Goal: Information Seeking & Learning: Learn about a topic

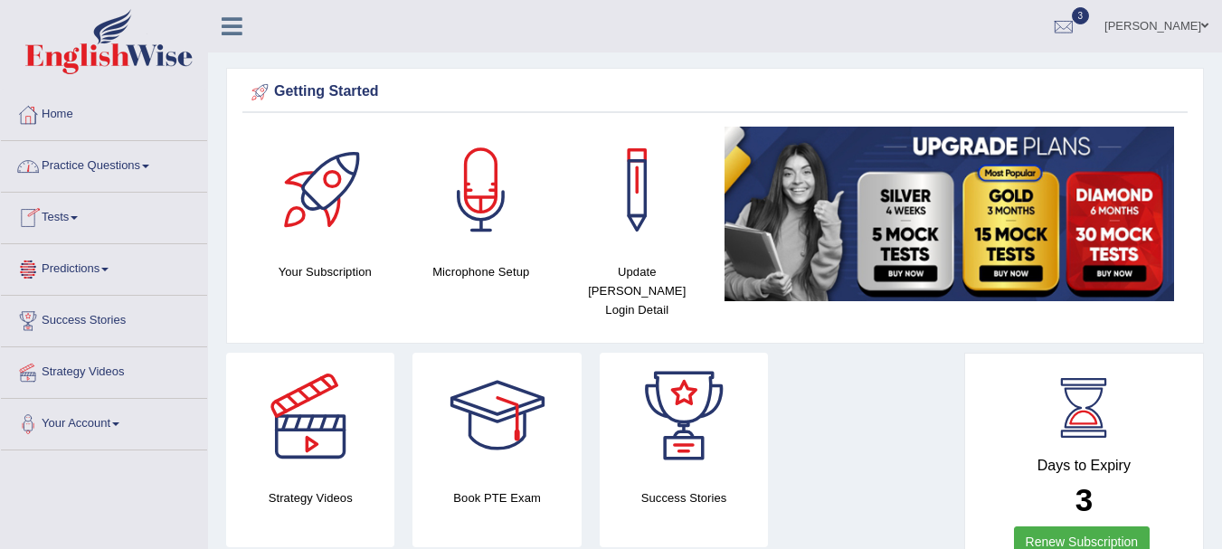
click at [119, 165] on link "Practice Questions" at bounding box center [104, 163] width 206 height 45
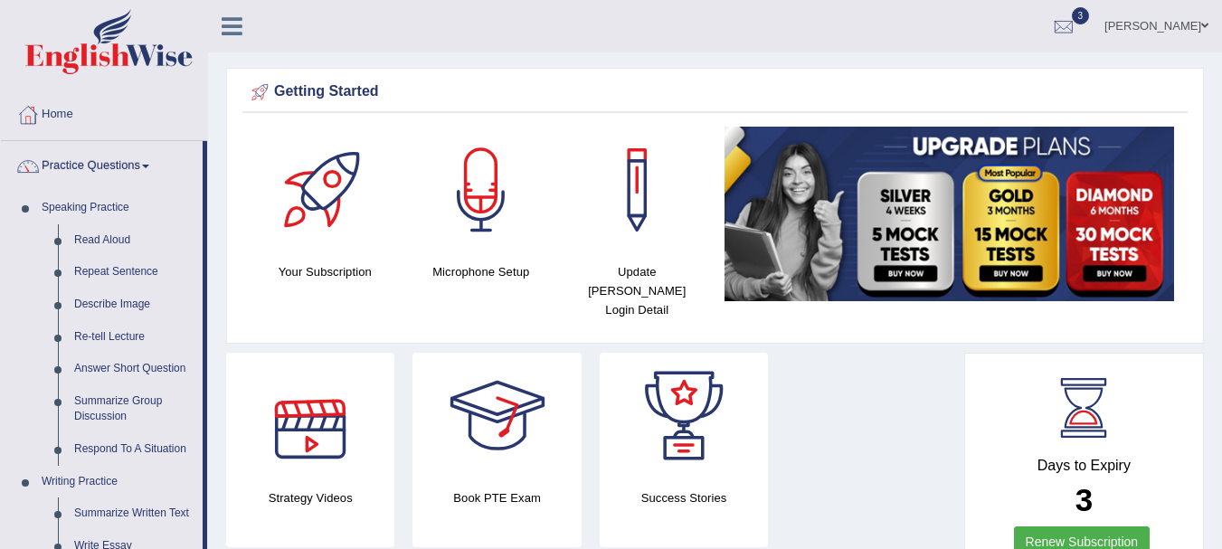
scroll to position [480, 0]
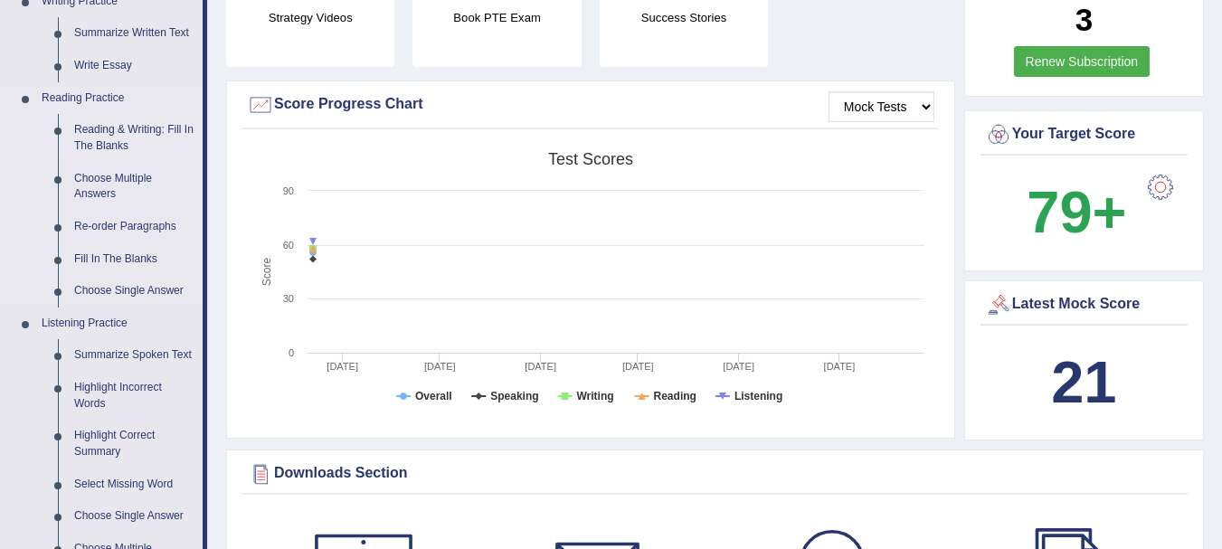
click at [116, 123] on link "Reading & Writing: Fill In The Blanks" at bounding box center [134, 138] width 137 height 48
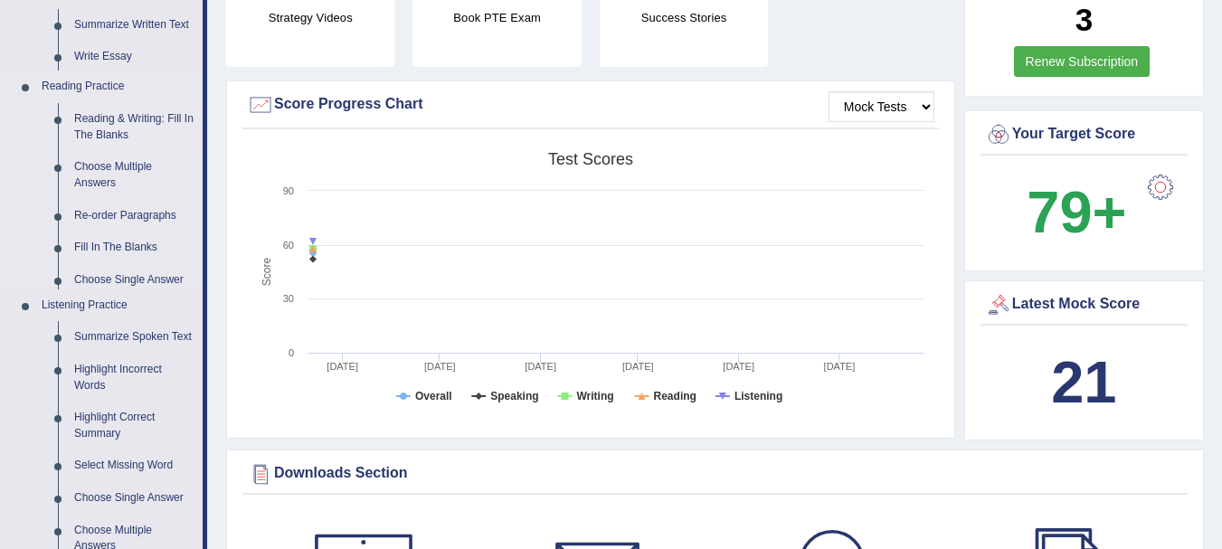
click at [116, 123] on ul "Speaking Practice Read Aloud Repeat Sentence Describe Image Re-tell Lecture Ans…" at bounding box center [102, 175] width 202 height 926
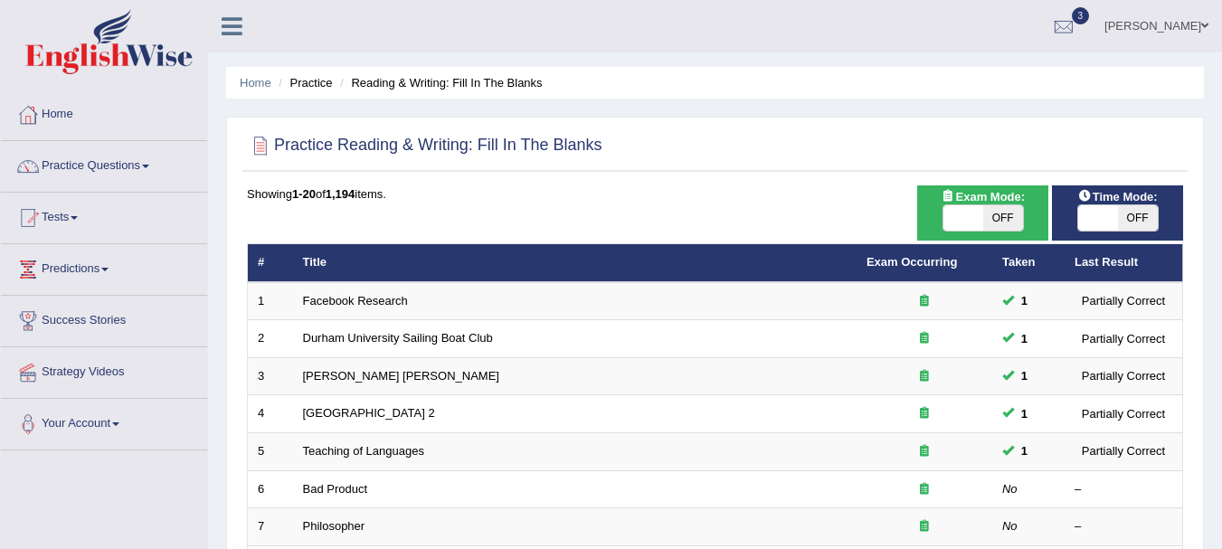
click at [1001, 222] on span "OFF" at bounding box center [1003, 217] width 40 height 25
checkbox input "true"
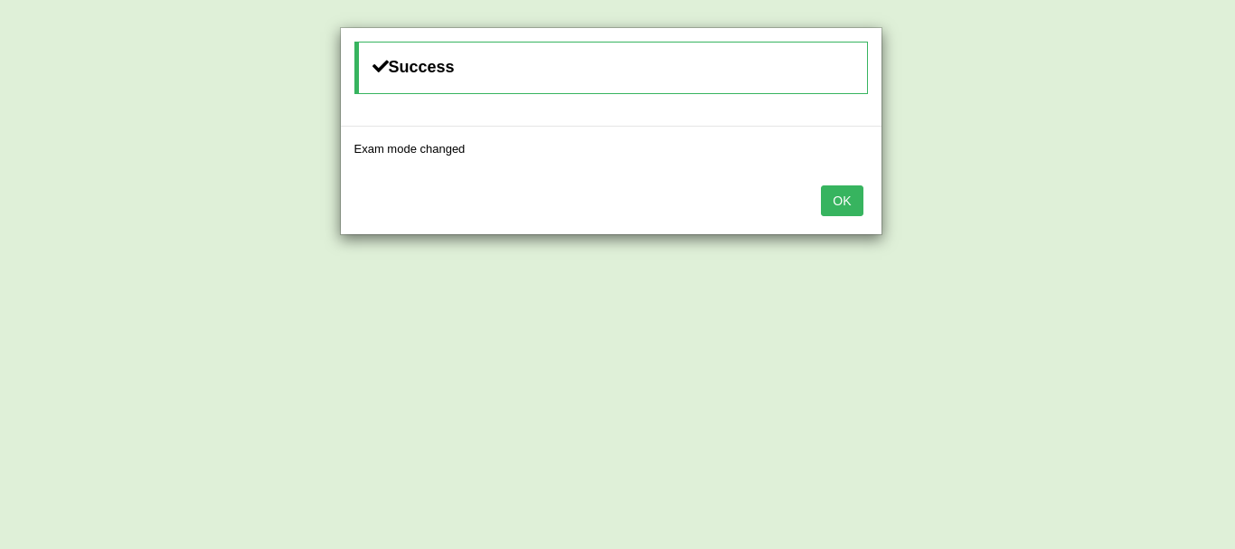
click at [848, 196] on button "OK" at bounding box center [842, 200] width 42 height 31
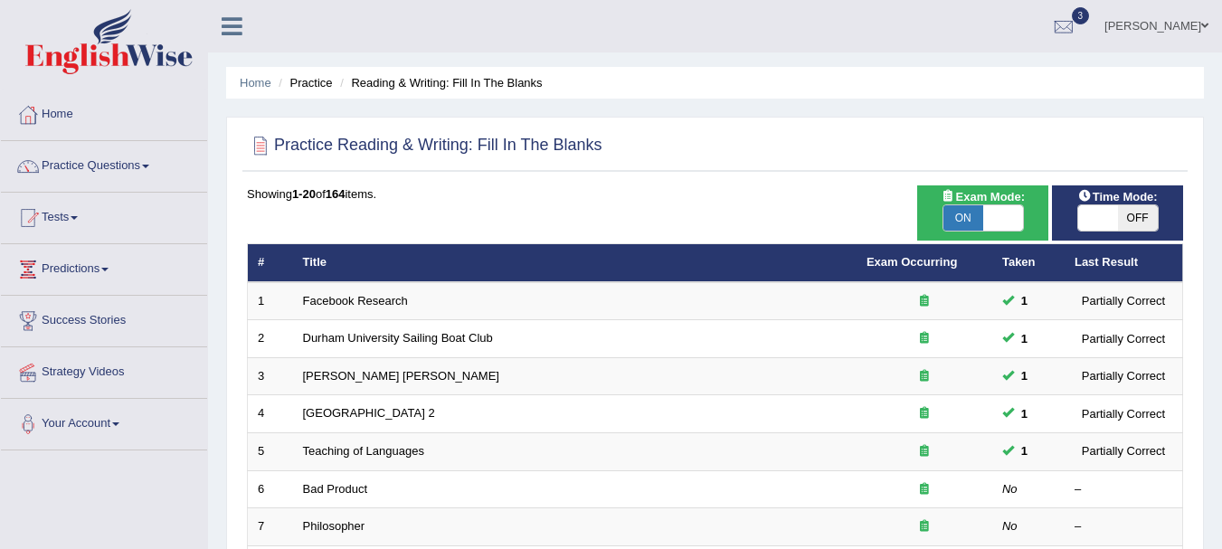
click at [1142, 211] on span "OFF" at bounding box center [1138, 217] width 40 height 25
checkbox input "true"
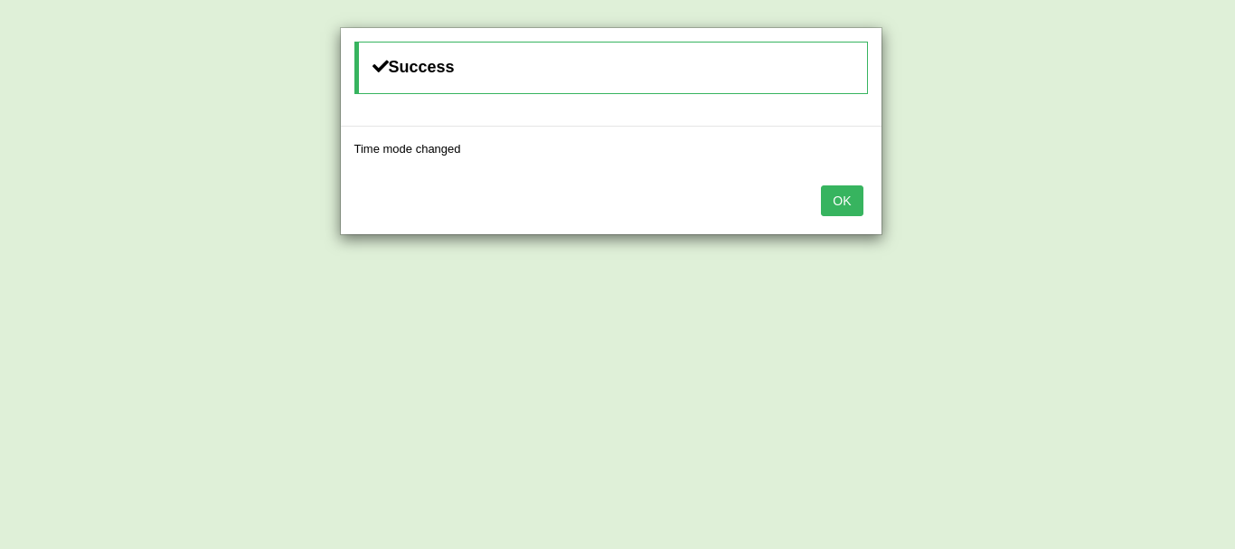
click at [843, 205] on button "OK" at bounding box center [842, 200] width 42 height 31
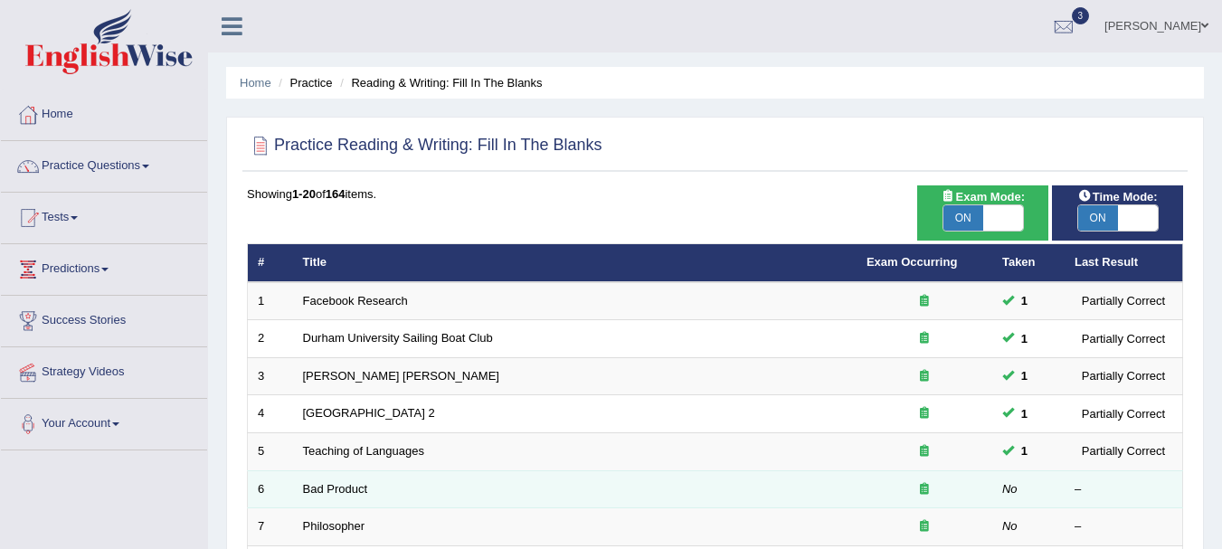
click at [870, 482] on div at bounding box center [924, 489] width 116 height 17
click at [365, 485] on link "Bad Product" at bounding box center [335, 489] width 65 height 14
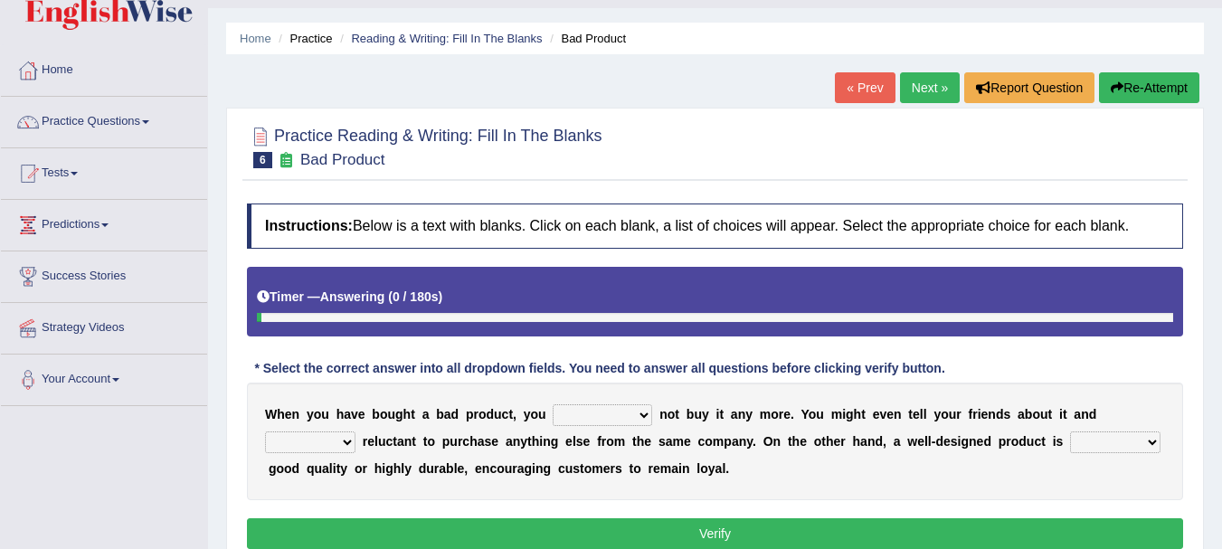
scroll to position [72, 0]
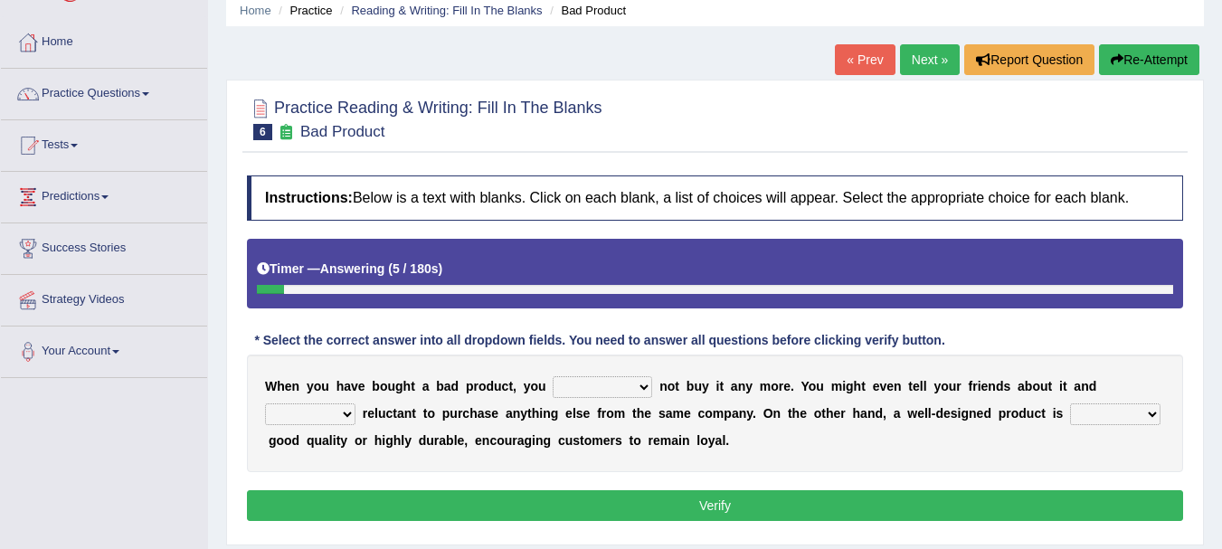
click at [565, 390] on select "would have should have should" at bounding box center [602, 387] width 99 height 22
select select "would"
click at [553, 376] on select "would have should have should" at bounding box center [602, 387] width 99 height 22
click at [336, 409] on select "is are be being" at bounding box center [310, 414] width 90 height 22
select select "be"
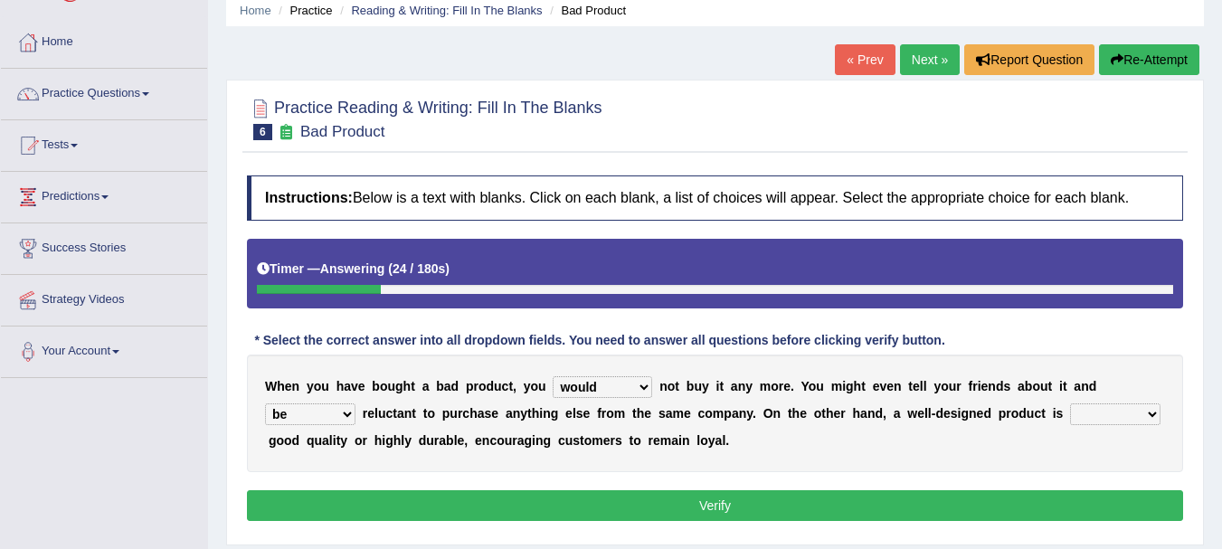
click at [265, 403] on select "is are be being" at bounding box center [310, 414] width 90 height 22
click at [1125, 410] on select "both also neither either" at bounding box center [1115, 414] width 90 height 22
select select "either"
click at [1070, 403] on select "both also neither either" at bounding box center [1115, 414] width 90 height 22
click at [1049, 507] on button "Verify" at bounding box center [715, 505] width 936 height 31
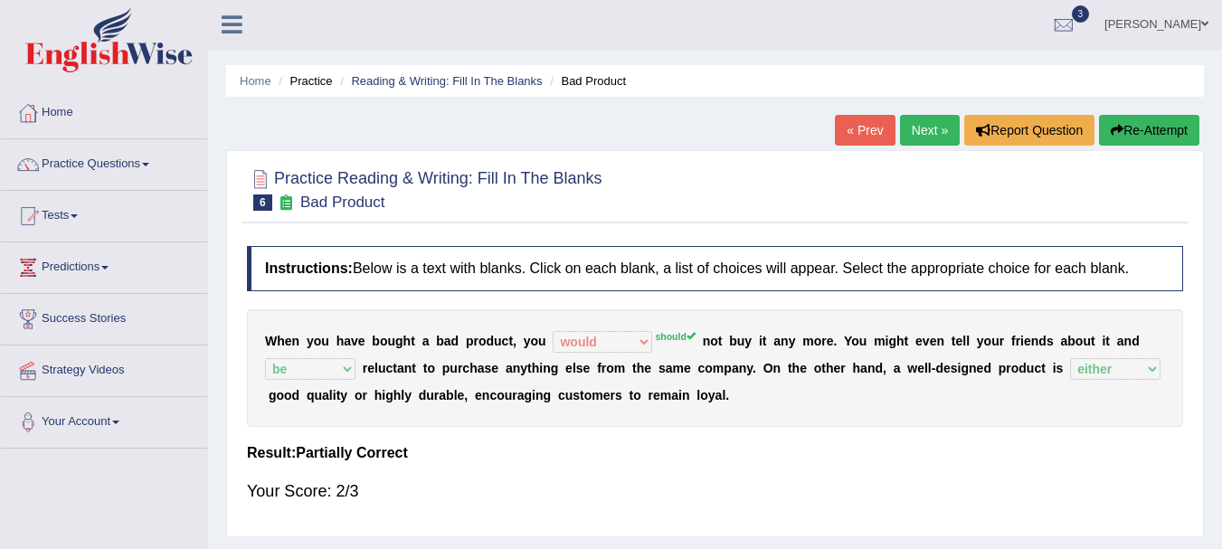
scroll to position [0, 0]
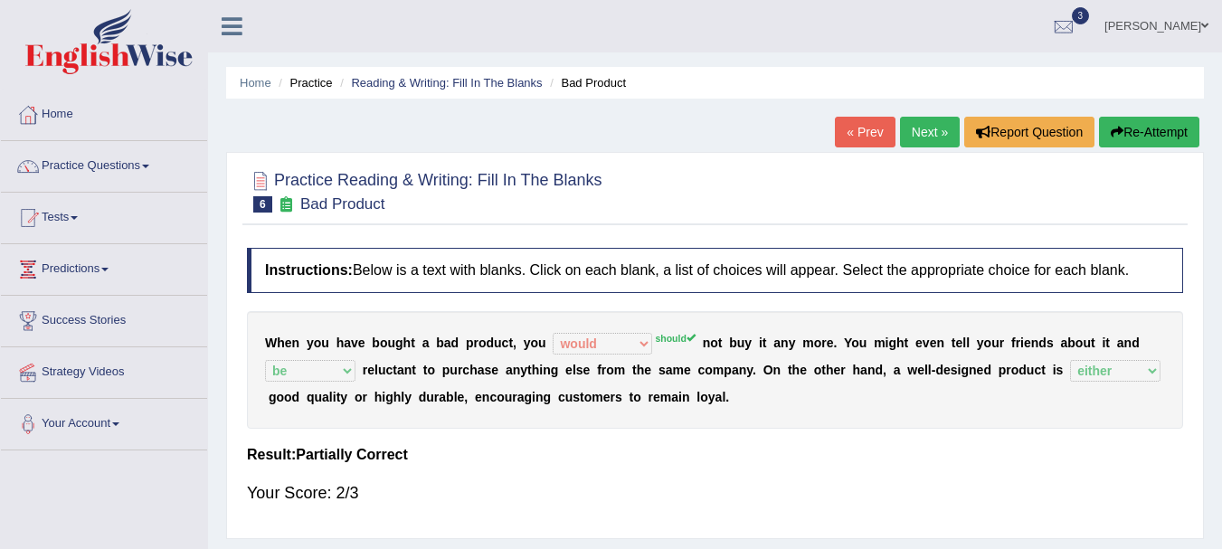
click at [920, 134] on link "Next »" at bounding box center [930, 132] width 60 height 31
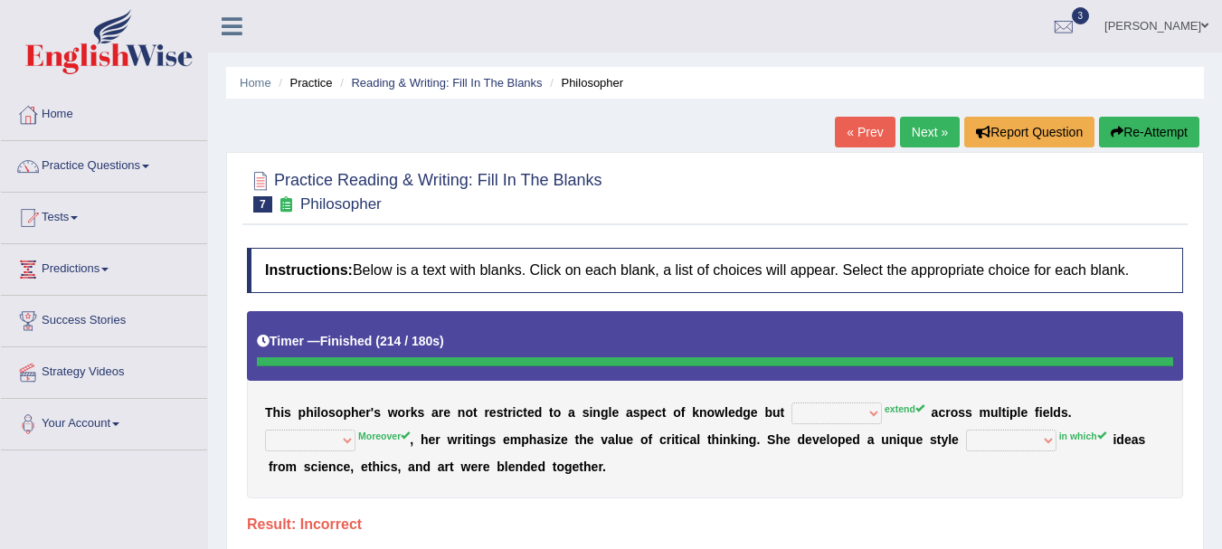
click at [931, 140] on link "Next »" at bounding box center [930, 132] width 60 height 31
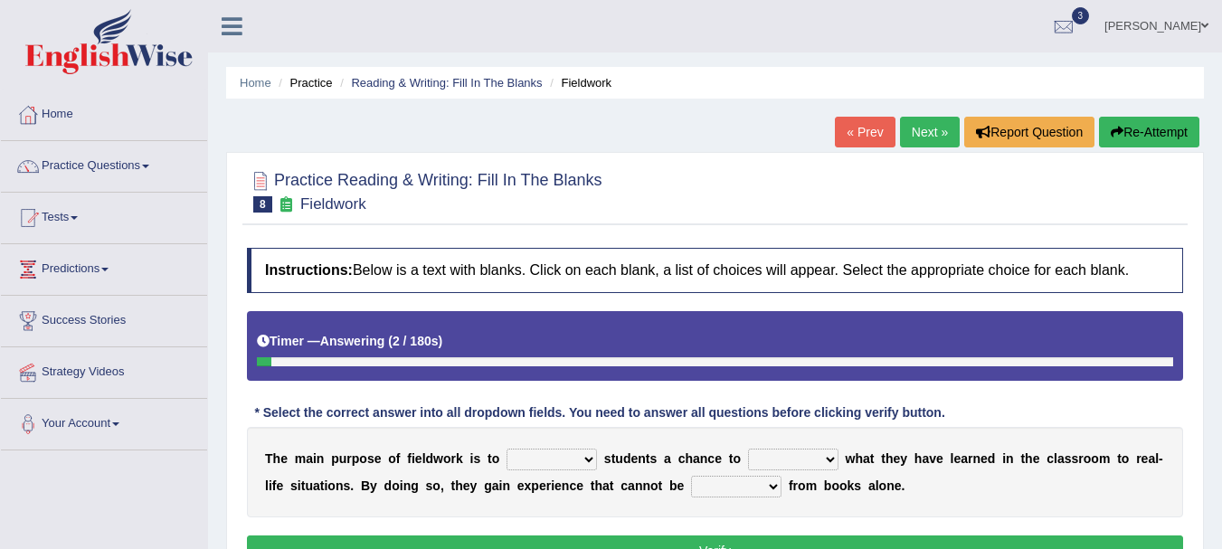
click at [575, 456] on select "resemble stow rave offer" at bounding box center [551, 460] width 90 height 22
select select "offer"
click at [506, 449] on select "resemble stow rave offer" at bounding box center [551, 460] width 90 height 22
click at [789, 470] on select "compare align apply dismount" at bounding box center [793, 460] width 90 height 22
select select "apply"
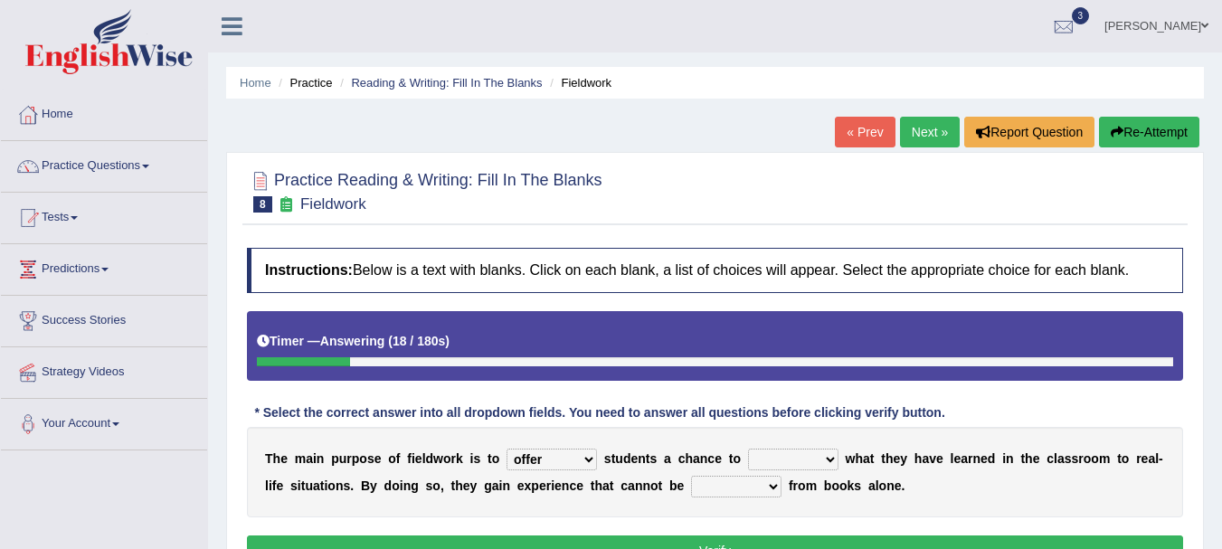
click at [748, 449] on select "compare align apply dismount" at bounding box center [793, 460] width 90 height 22
click at [741, 492] on select "originated prepared obtained touted" at bounding box center [736, 487] width 90 height 22
click at [691, 476] on select "originated prepared obtained touted" at bounding box center [736, 487] width 90 height 22
click at [766, 487] on select "originated prepared obtained touted" at bounding box center [736, 487] width 90 height 22
select select "obtained"
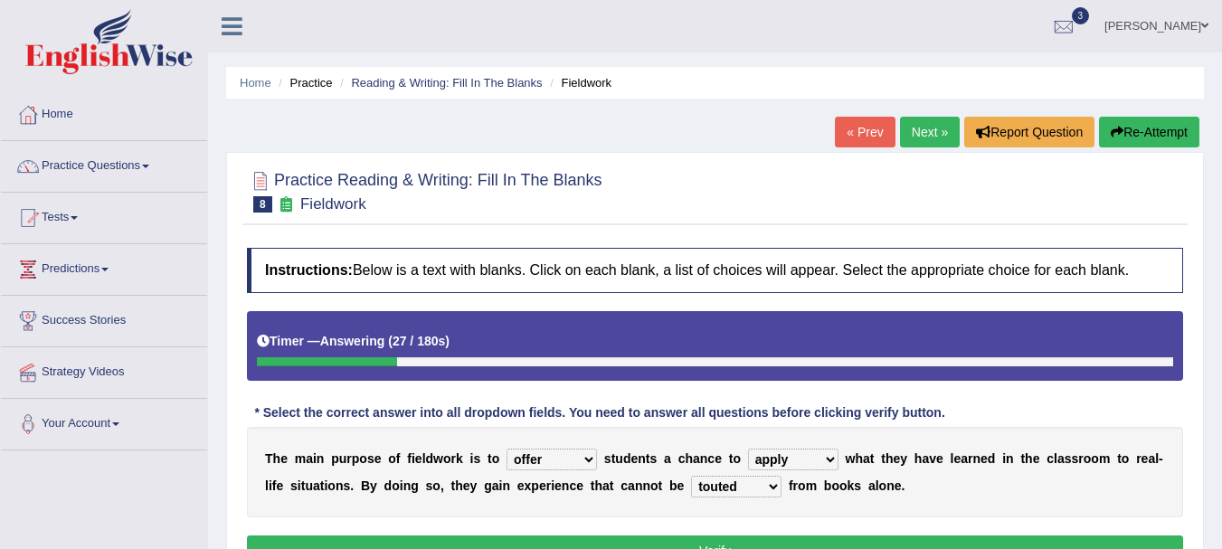
click at [691, 476] on select "originated prepared obtained touted" at bounding box center [736, 487] width 90 height 22
click at [757, 545] on button "Verify" at bounding box center [715, 550] width 936 height 31
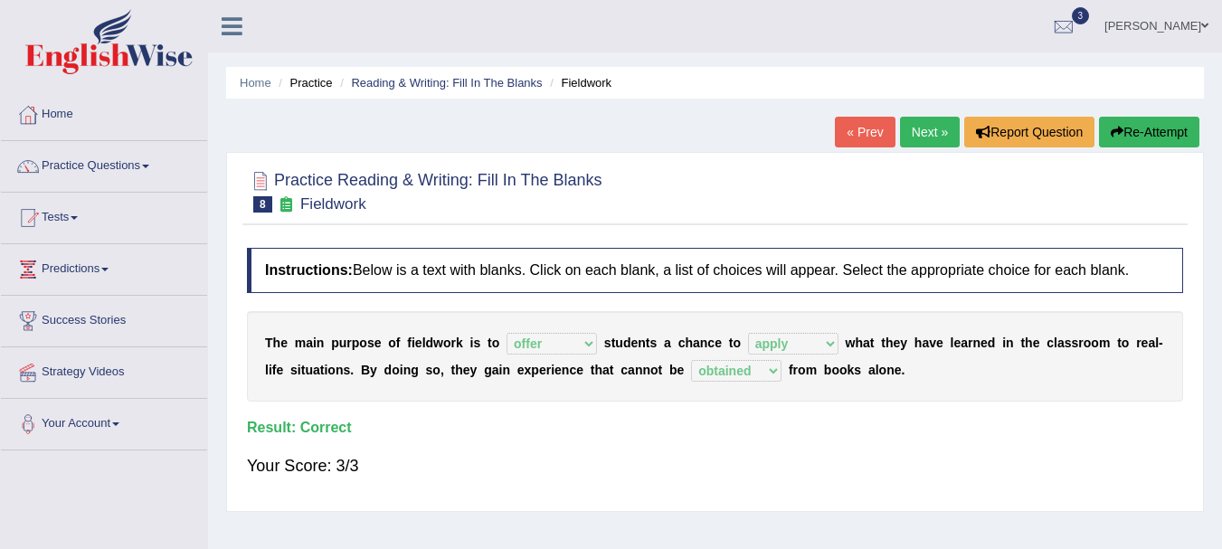
click at [921, 135] on link "Next »" at bounding box center [930, 132] width 60 height 31
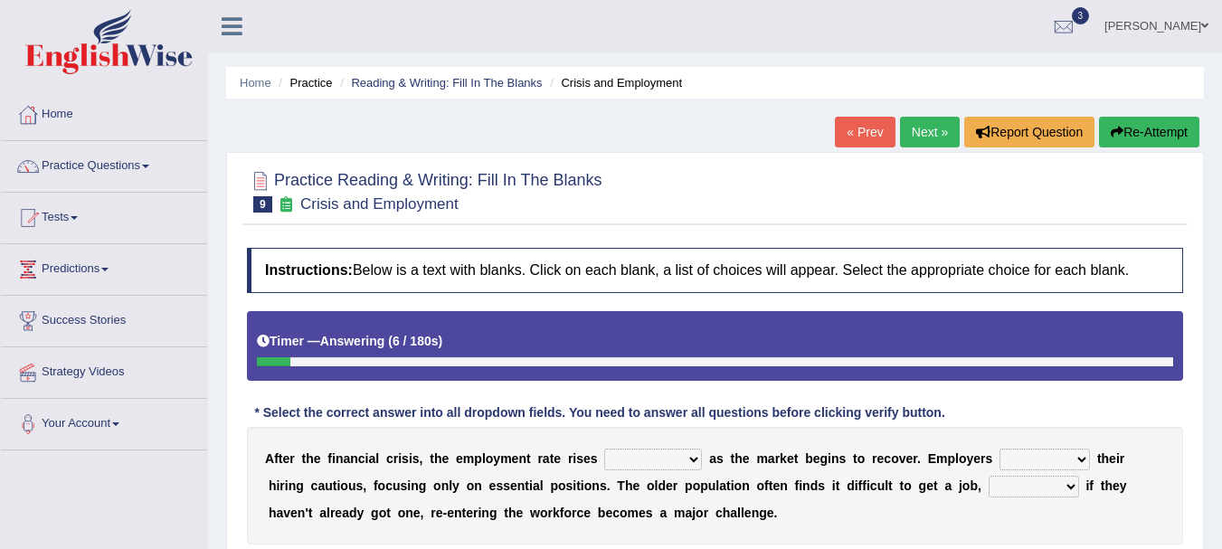
click at [643, 459] on select "normally conversely strenuously sharply" at bounding box center [653, 460] width 98 height 22
select select "strenuously"
click at [604, 449] on select "normally conversely strenuously sharply" at bounding box center [653, 460] width 98 height 22
click at [1010, 458] on select "keeping kept keep are kept" at bounding box center [1044, 460] width 90 height 22
select select "keep"
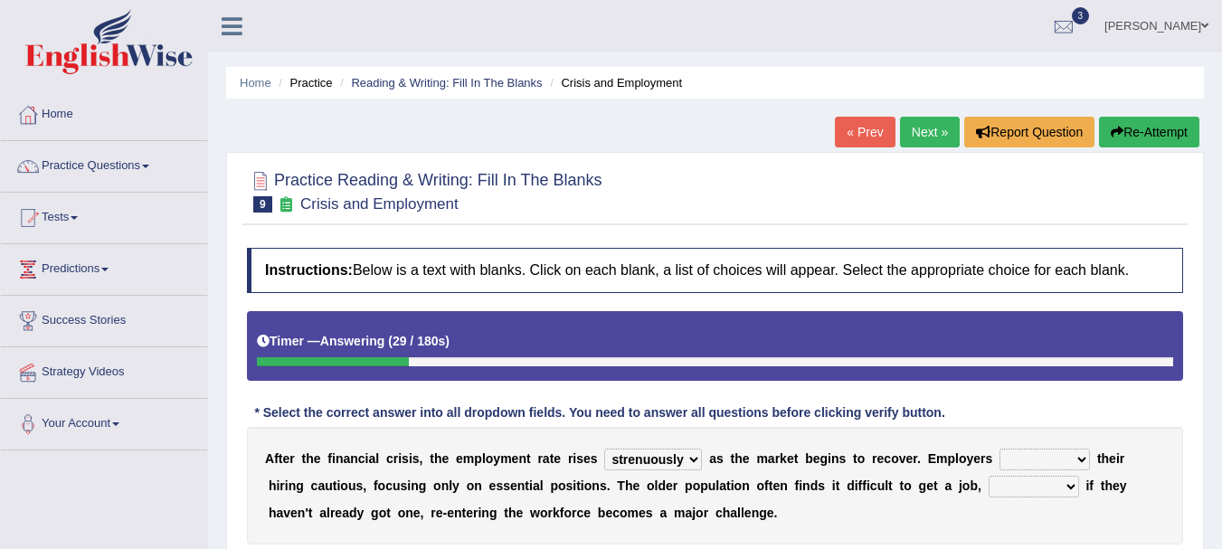
click at [999, 449] on select "keeping kept keep are kept" at bounding box center [1044, 460] width 90 height 22
click at [996, 485] on select "although while then because" at bounding box center [1033, 487] width 90 height 22
select select "because"
click at [988, 476] on select "although while then because" at bounding box center [1033, 487] width 90 height 22
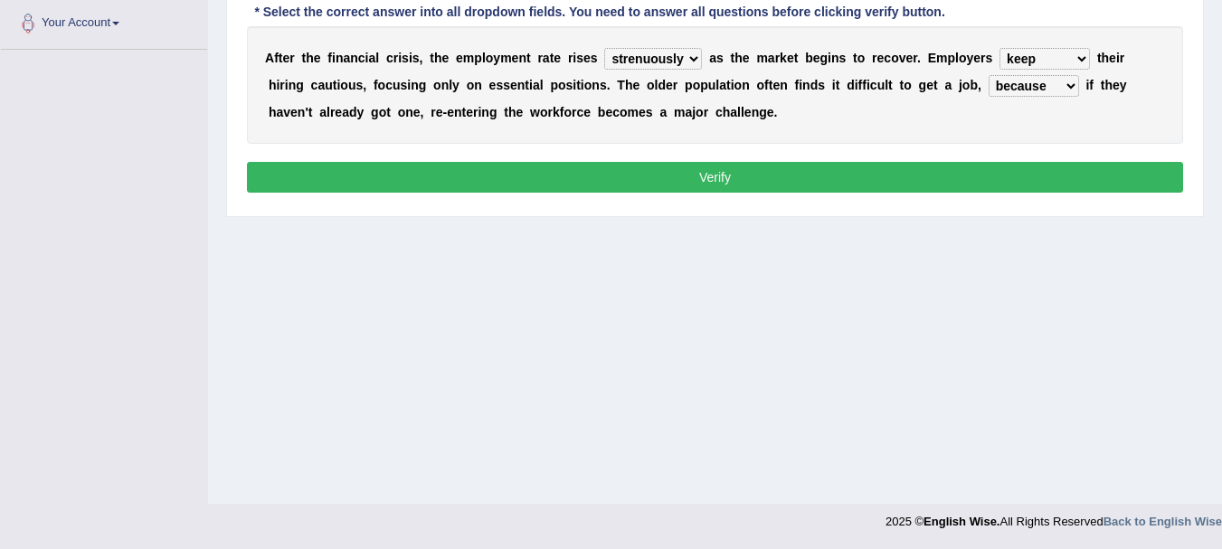
click at [977, 164] on button "Verify" at bounding box center [715, 177] width 936 height 31
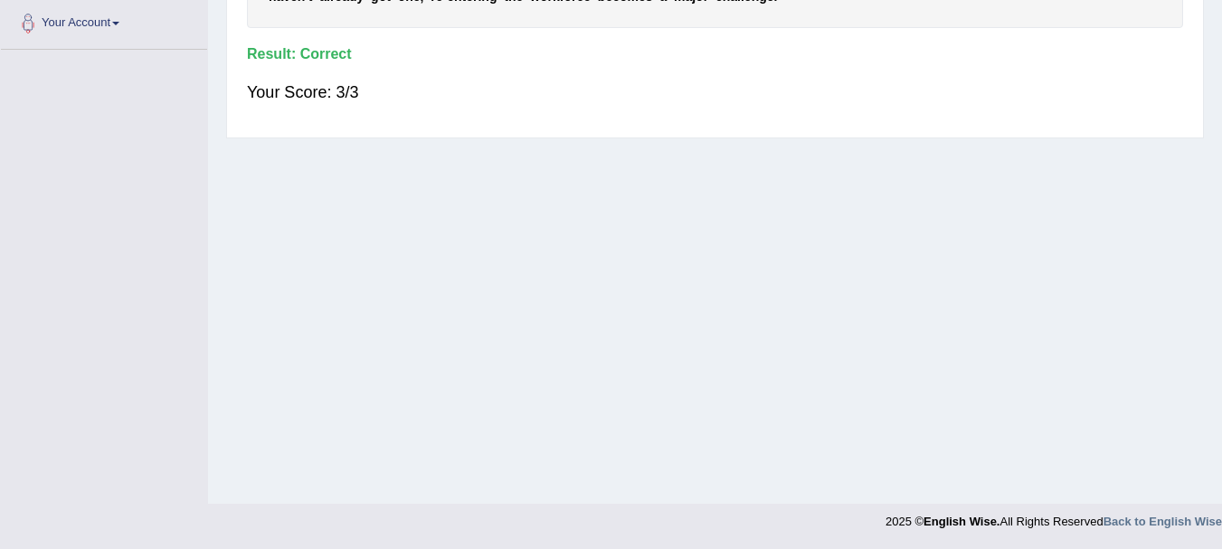
scroll to position [0, 0]
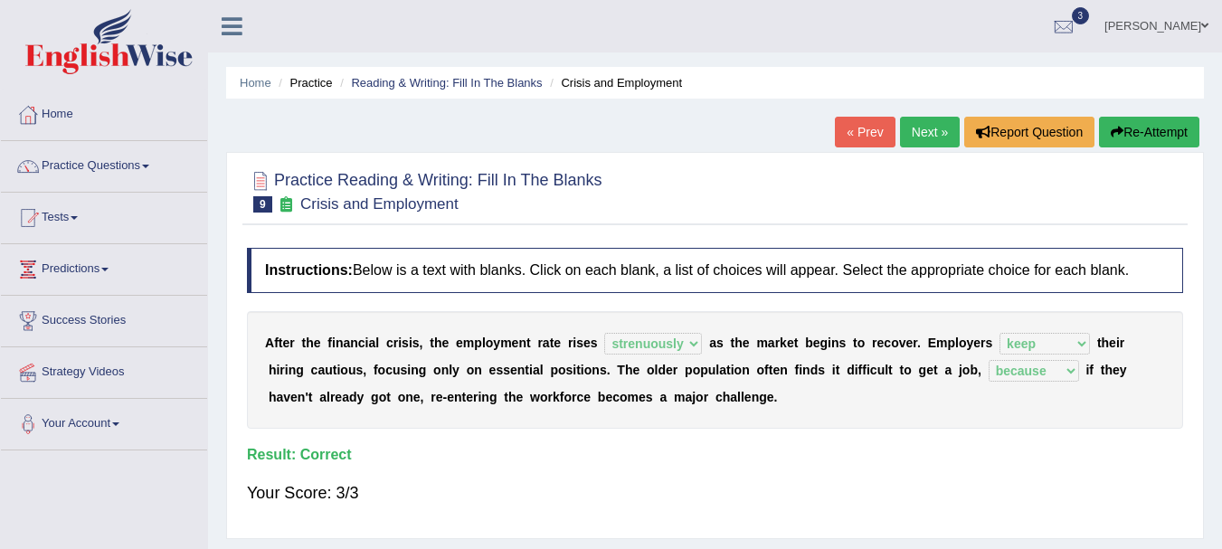
click at [936, 132] on link "Next »" at bounding box center [930, 132] width 60 height 31
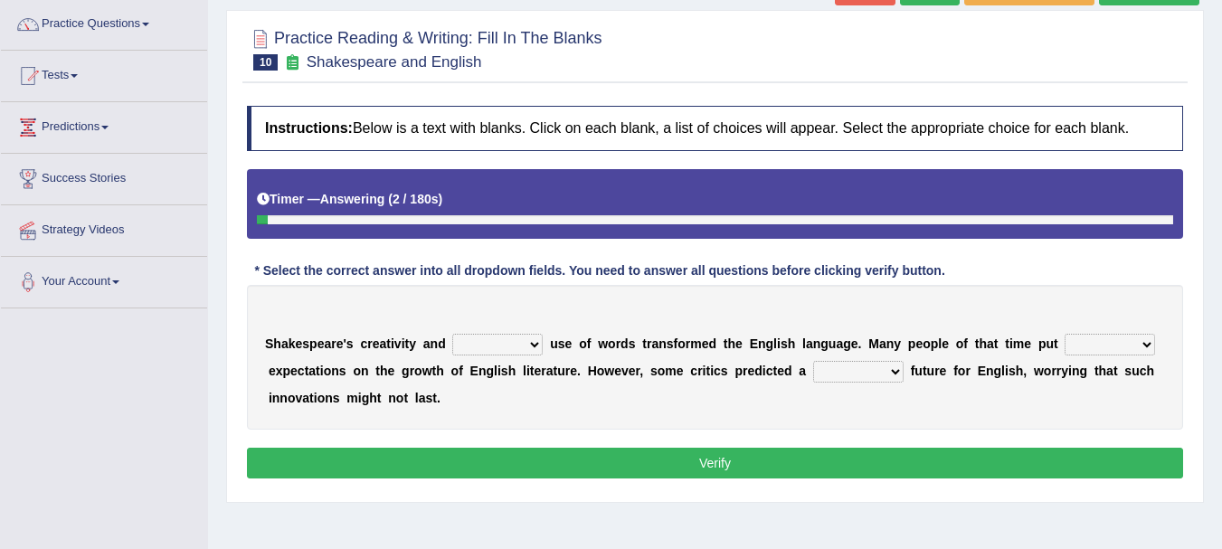
scroll to position [145, 0]
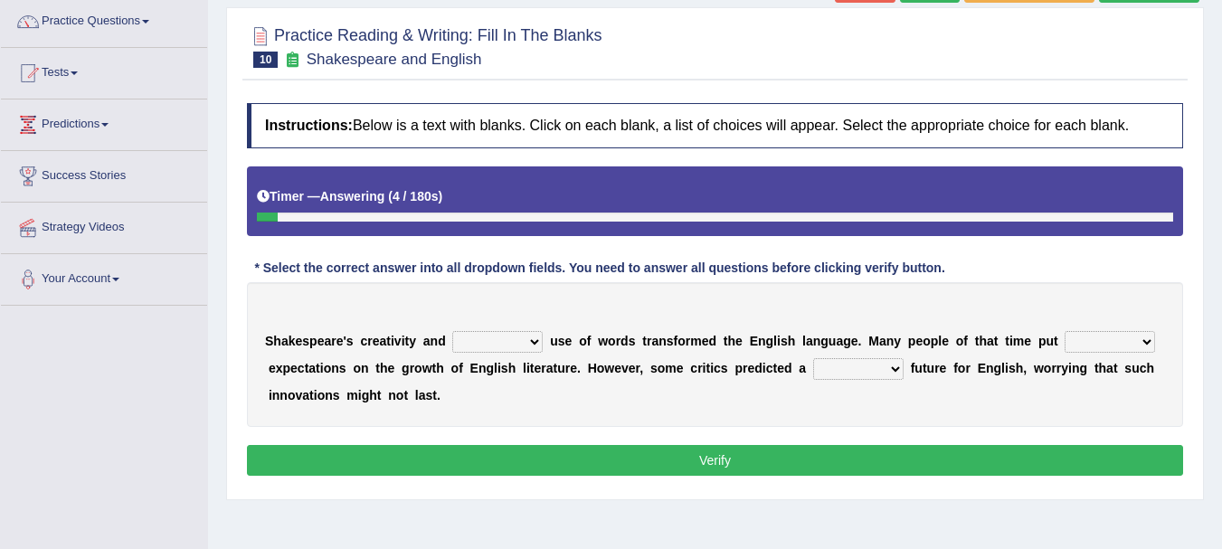
click at [510, 342] on select "idealized intensive fancied inventive" at bounding box center [497, 342] width 90 height 22
select select "inventive"
click at [452, 331] on select "idealized intensive fancied inventive" at bounding box center [497, 342] width 90 height 22
click at [1125, 341] on select "wide much high more" at bounding box center [1109, 342] width 90 height 22
select select "more"
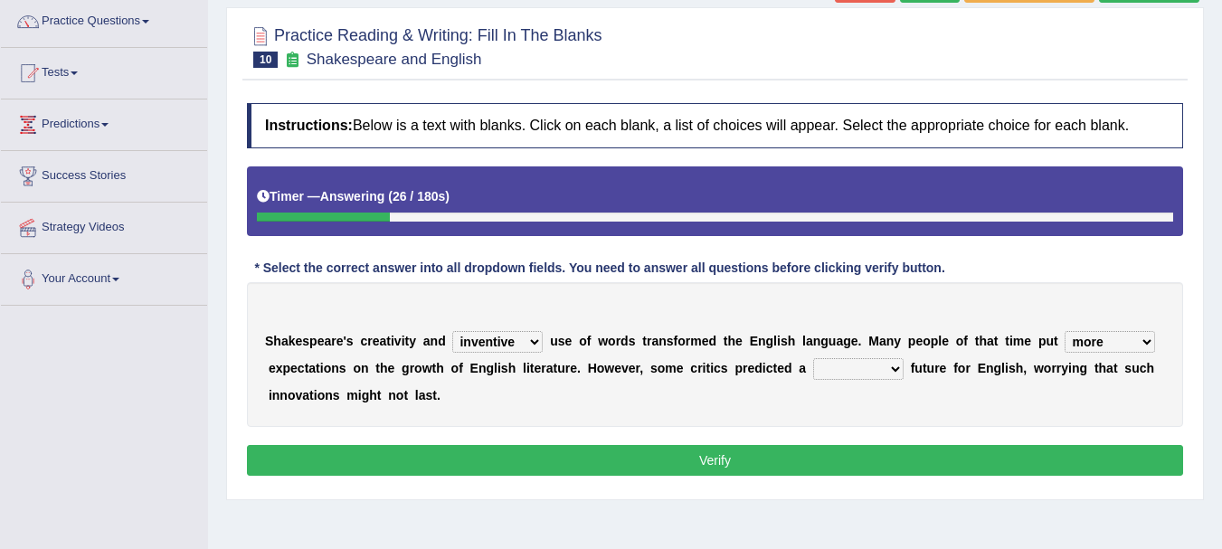
click at [1064, 331] on select "wide much high more" at bounding box center [1109, 342] width 90 height 22
click at [850, 377] on select "monetary promising irresistible daunting" at bounding box center [858, 369] width 90 height 22
select select "promising"
click at [813, 358] on select "monetary promising irresistible daunting" at bounding box center [858, 369] width 90 height 22
click at [822, 459] on button "Verify" at bounding box center [715, 460] width 936 height 31
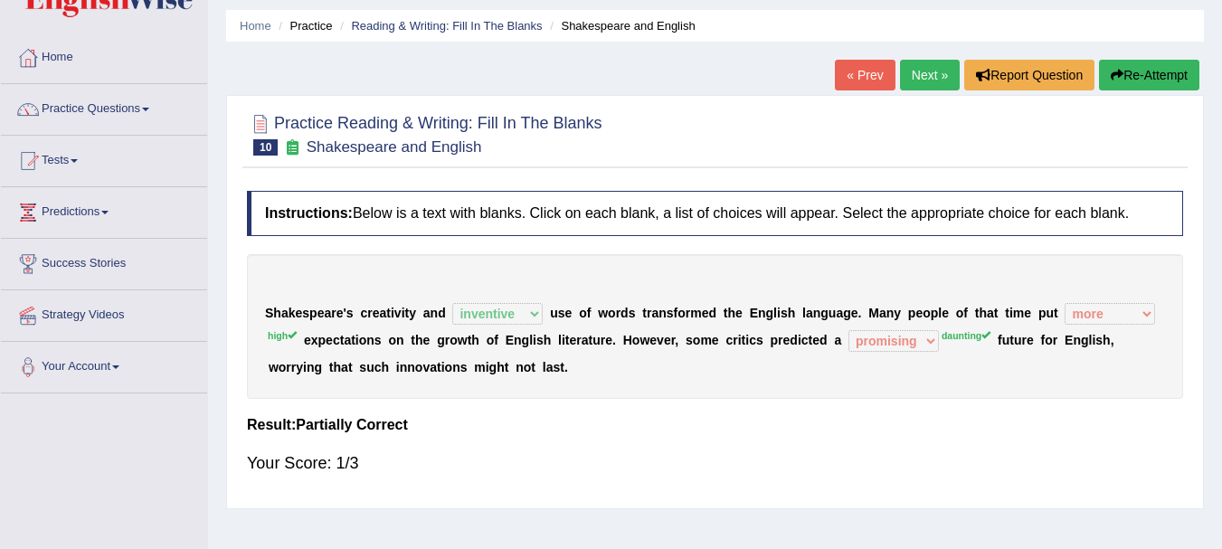
scroll to position [0, 0]
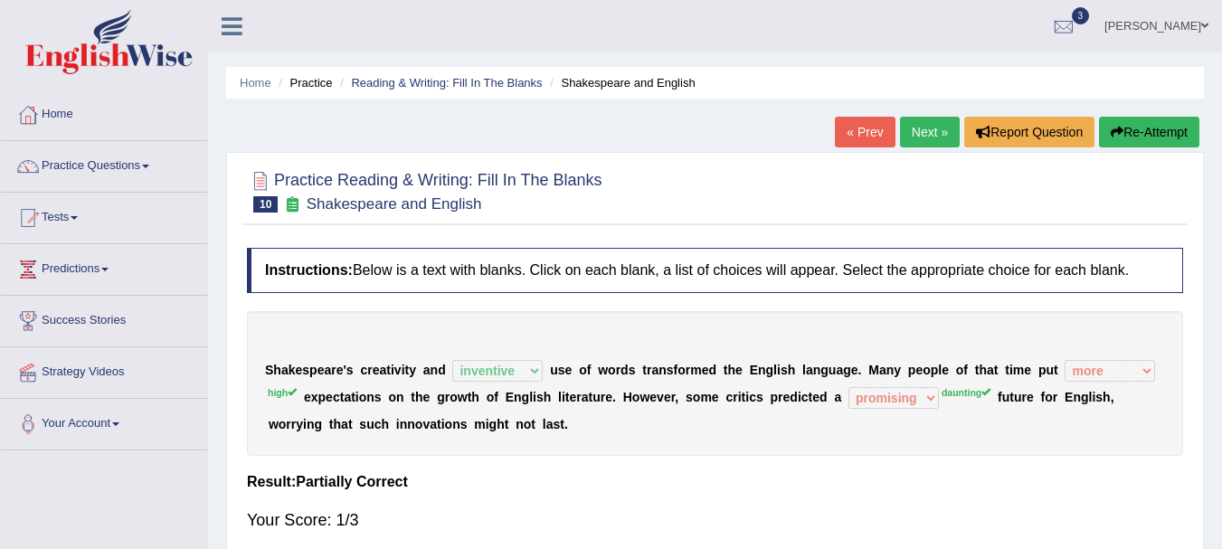
click at [942, 130] on link "Next »" at bounding box center [930, 132] width 60 height 31
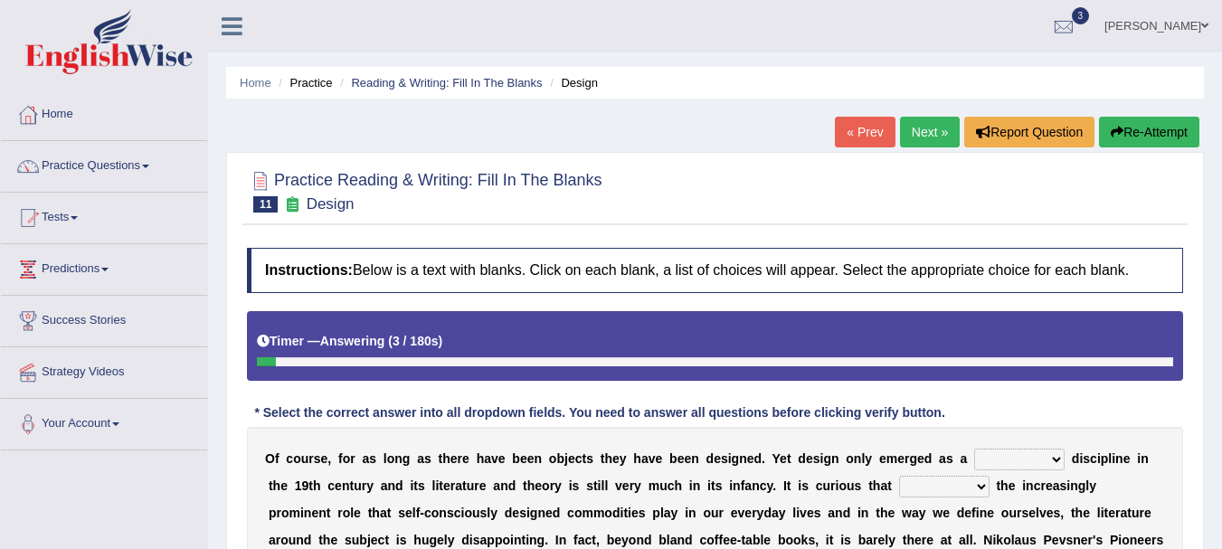
click at [999, 459] on select "bilateral ubiquitous foremost dedicated" at bounding box center [1019, 460] width 90 height 22
select select "foremost"
click at [974, 449] on select "bilateral ubiquitous foremost dedicated" at bounding box center [1019, 460] width 90 height 22
click at [935, 497] on select "since despite within through" at bounding box center [944, 487] width 90 height 22
select select "despite"
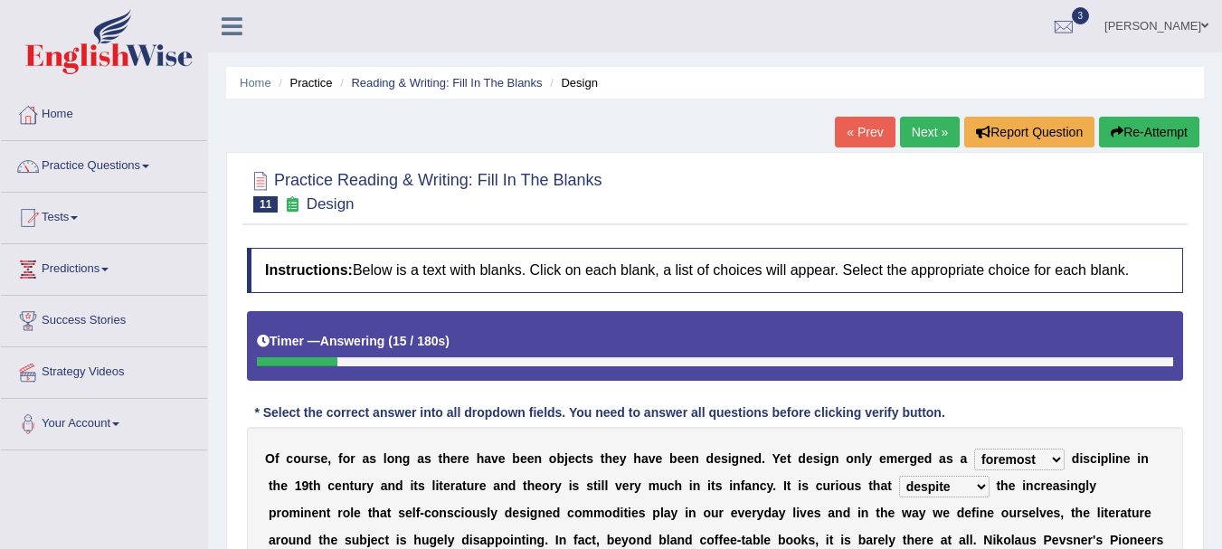
click at [899, 476] on select "since despite within through" at bounding box center [944, 487] width 90 height 22
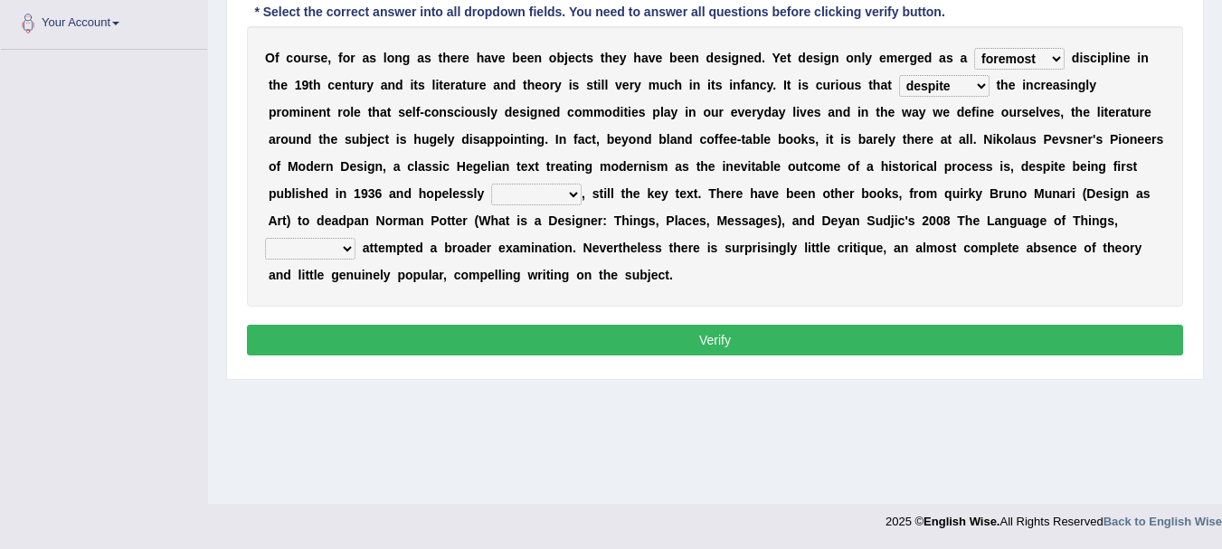
click at [557, 198] on select "dates dating date dated" at bounding box center [536, 195] width 90 height 22
select select "dating"
click at [491, 184] on select "dates dating date dated" at bounding box center [536, 195] width 90 height 22
click at [338, 244] on select "which then however as" at bounding box center [310, 249] width 90 height 22
select select "however"
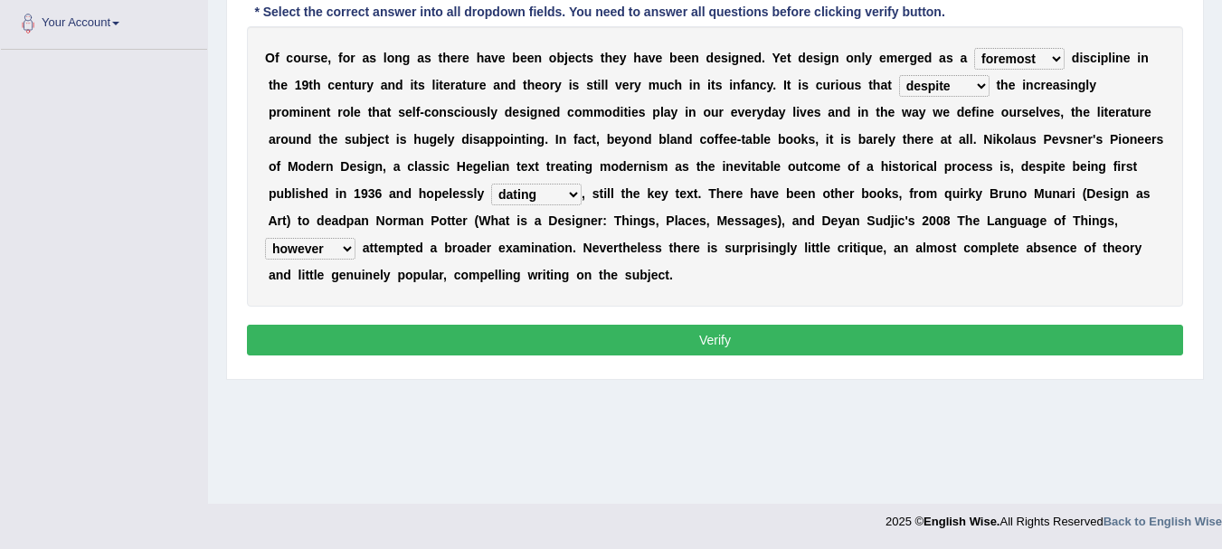
click at [265, 238] on select "which then however as" at bounding box center [310, 249] width 90 height 22
click at [385, 345] on button "Verify" at bounding box center [715, 340] width 936 height 31
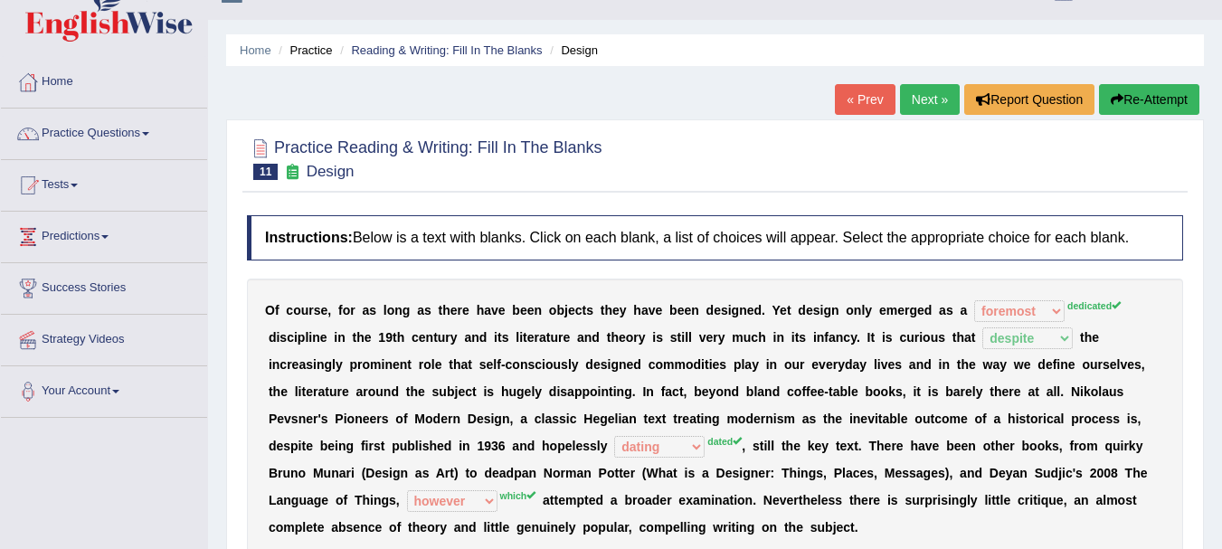
scroll to position [36, 0]
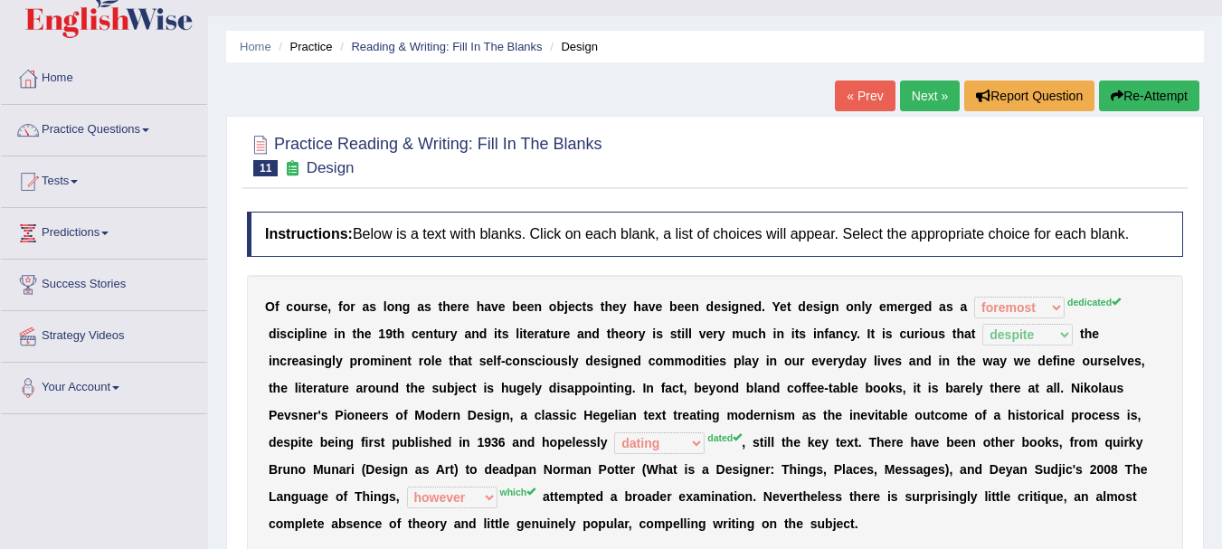
click at [1213, 141] on div "Home Practice Reading & Writing: Fill In The Blanks Design « Prev Next » Report…" at bounding box center [715, 416] width 1014 height 904
click at [925, 96] on link "Next »" at bounding box center [930, 95] width 60 height 31
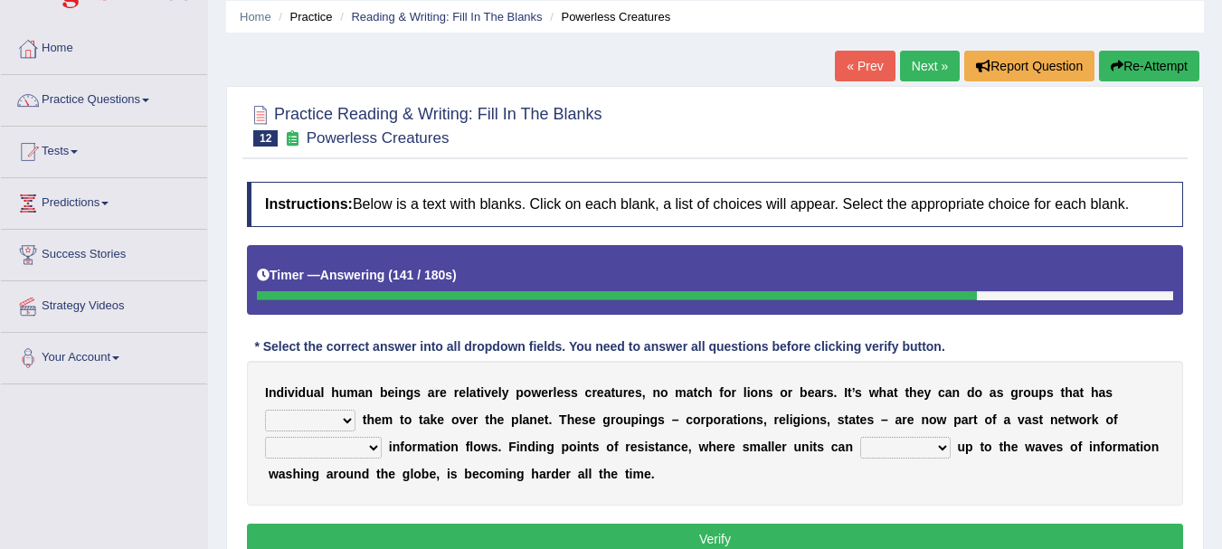
scroll to position [72, 0]
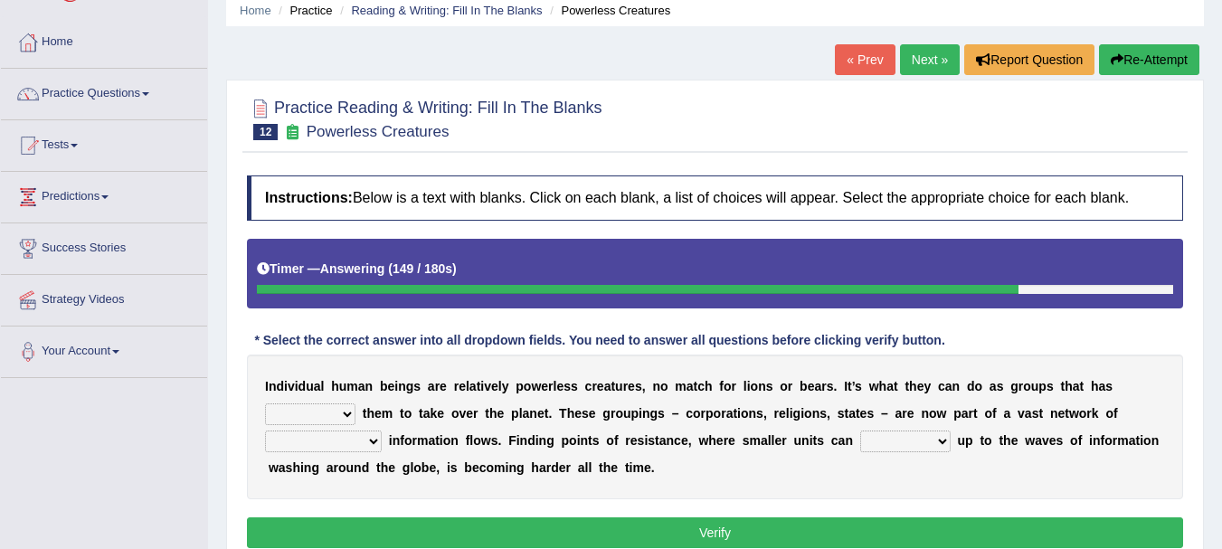
click at [298, 419] on select "enabled contended embodied conjured" at bounding box center [310, 414] width 90 height 22
select select "enabled"
click at [265, 403] on select "enabled contended embodied conjured" at bounding box center [310, 414] width 90 height 22
click at [367, 440] on select "interconnected overlapping fastened exploited" at bounding box center [323, 441] width 117 height 22
select select "overlapping"
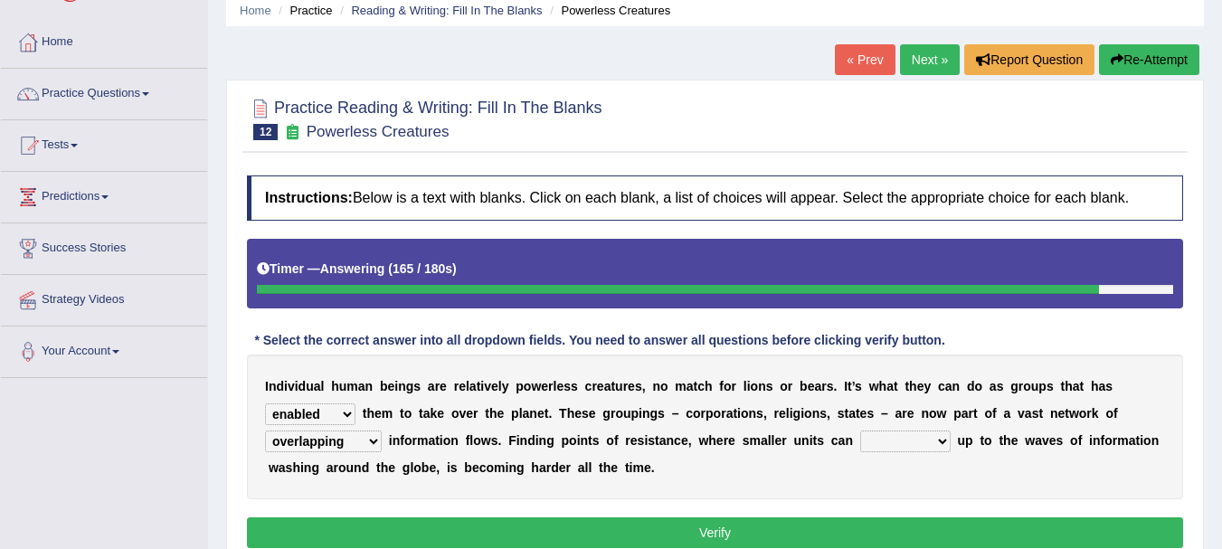
click at [265, 430] on select "interconnected overlapping fastened exploited" at bounding box center [323, 441] width 117 height 22
click at [903, 441] on select "stand raise hail pump" at bounding box center [905, 441] width 90 height 22
select select "raise"
click at [860, 430] on select "stand raise hail pump" at bounding box center [905, 441] width 90 height 22
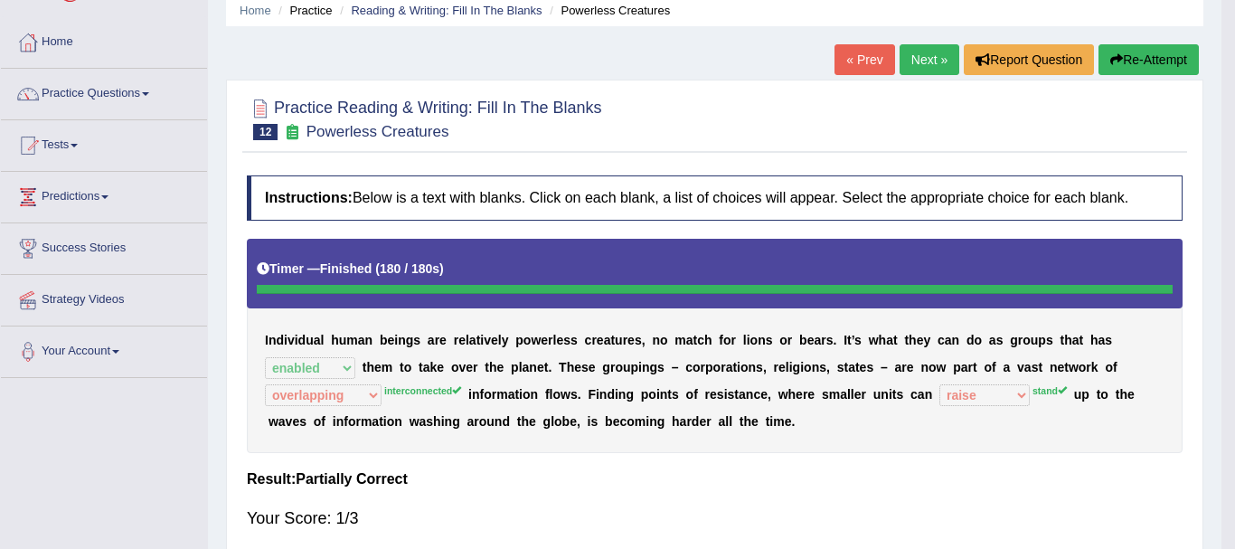
click at [817, 477] on body "Toggle navigation Home Practice Questions Speaking Practice Read Aloud Repeat S…" at bounding box center [617, 202] width 1235 height 549
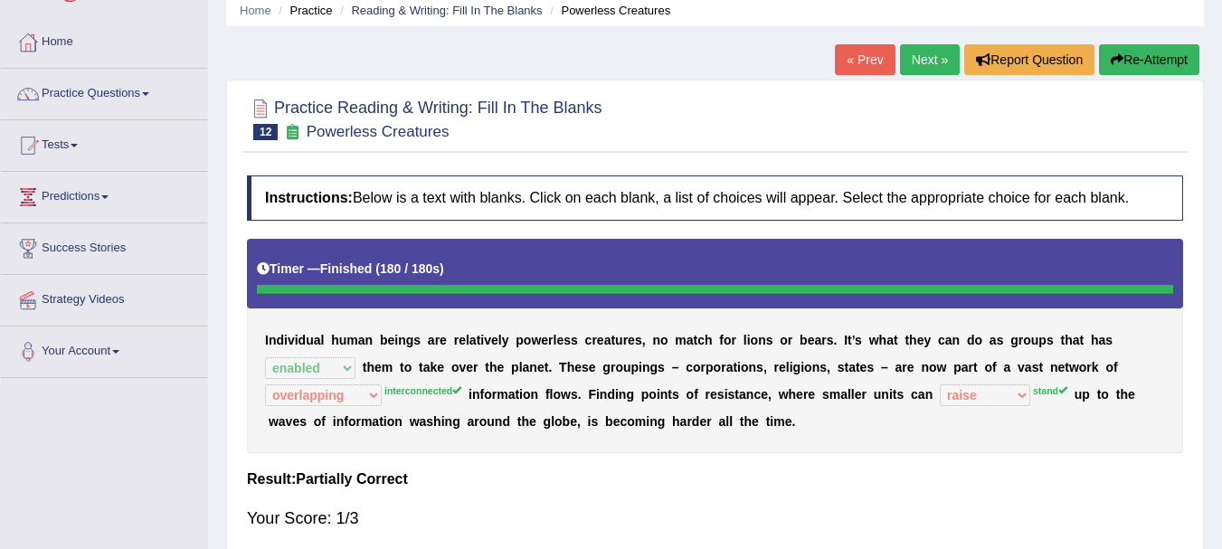
click at [925, 55] on link "Next »" at bounding box center [930, 59] width 60 height 31
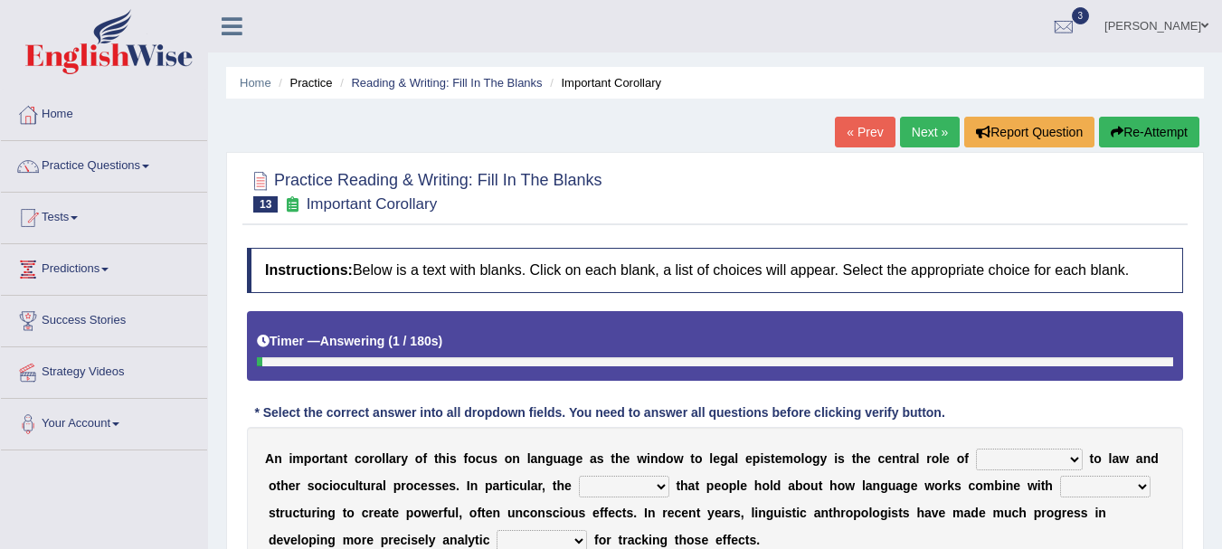
scroll to position [36, 0]
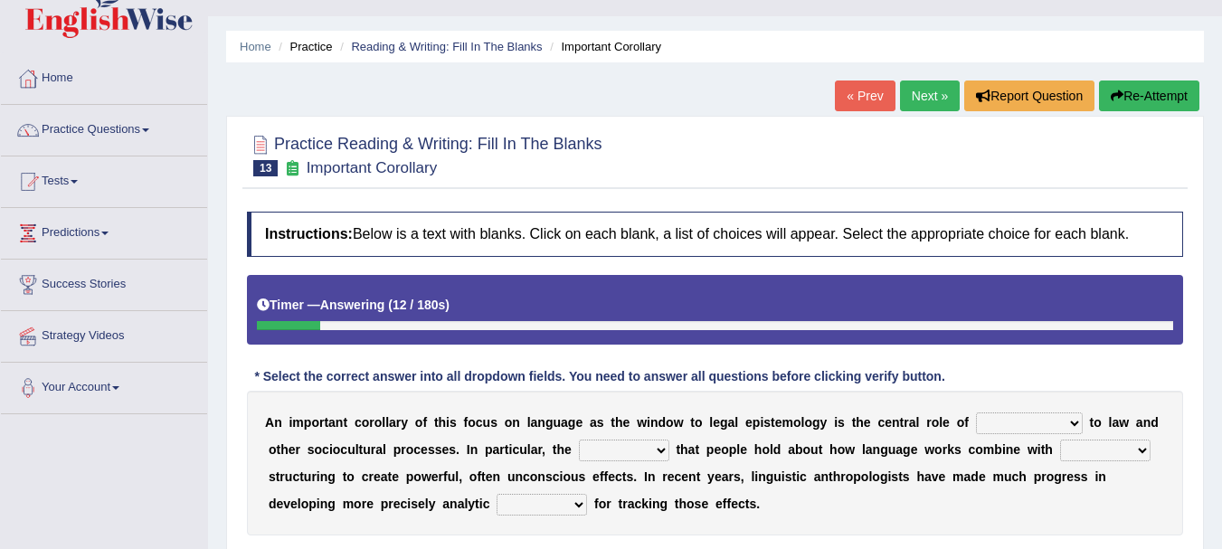
click at [1027, 414] on select "discourse epoch dialect acquaintance" at bounding box center [1029, 423] width 107 height 22
select select "acquaintance"
click at [976, 412] on select "discourse epoch dialect acquaintance" at bounding box center [1029, 423] width 107 height 22
click at [599, 453] on select "deviation besmirch consent ideas" at bounding box center [624, 451] width 90 height 22
click at [606, 448] on select "deviation besmirch consent ideas" at bounding box center [624, 451] width 90 height 22
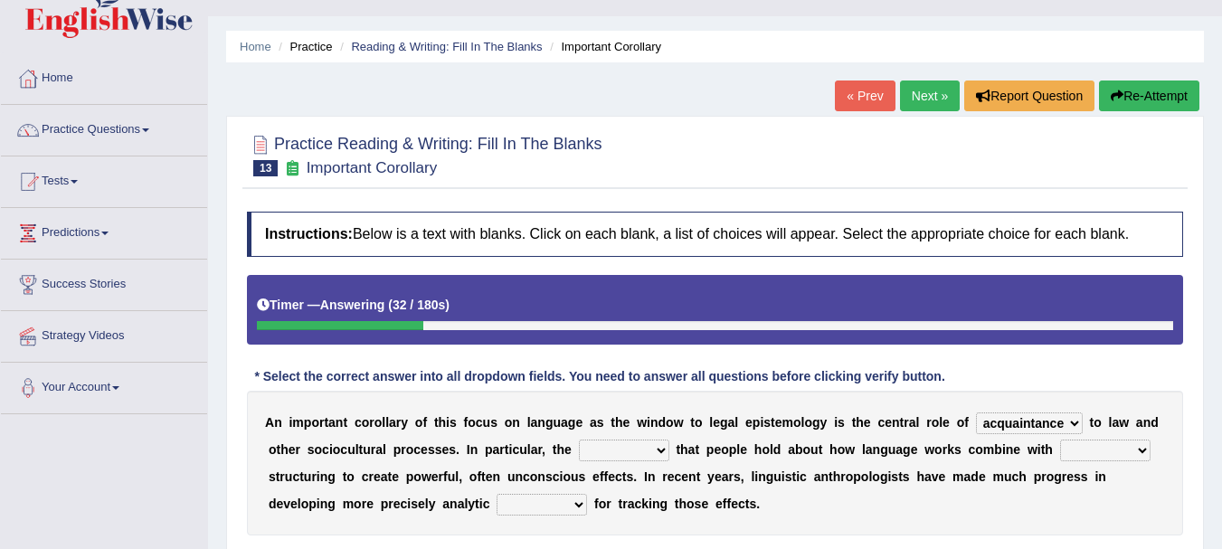
click at [1104, 458] on select "mandatory linguistic legitimate customary" at bounding box center [1105, 451] width 90 height 22
select select "linguistic"
click at [1060, 440] on select "mandatory linguistic legitimate customary" at bounding box center [1105, 451] width 90 height 22
click at [542, 503] on select "tools appetite albums stroke" at bounding box center [541, 505] width 90 height 22
click at [496, 494] on select "tools appetite albums stroke" at bounding box center [541, 505] width 90 height 22
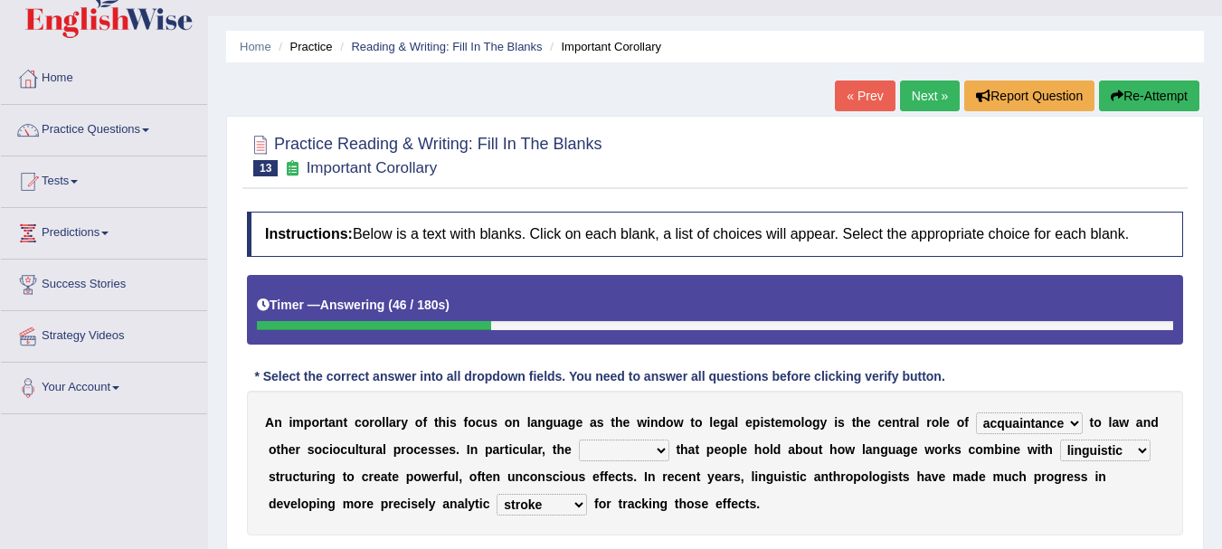
click at [540, 498] on select "tools appetite albums stroke" at bounding box center [541, 505] width 90 height 22
select select "tools"
click at [496, 494] on select "tools appetite albums stroke" at bounding box center [541, 505] width 90 height 22
click at [1221, 449] on div "Home Practice Reading & Writing: Fill In The Blanks Important Corollary « Prev …" at bounding box center [715, 416] width 1014 height 904
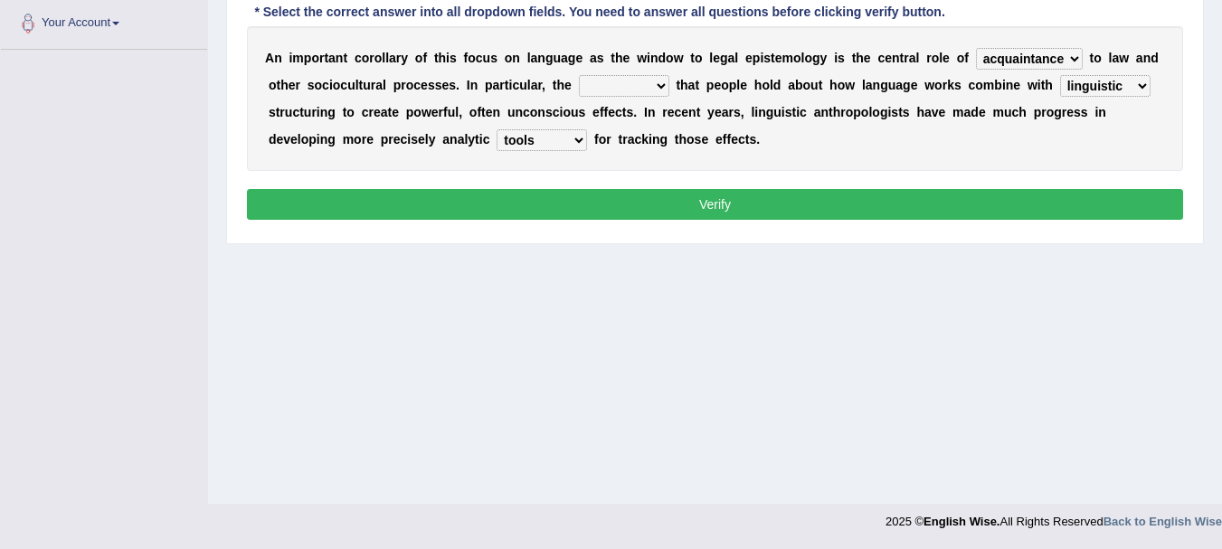
click at [917, 212] on button "Verify" at bounding box center [715, 204] width 936 height 31
click at [661, 90] on select "deviation besmirch consent ideas" at bounding box center [624, 86] width 90 height 22
click at [579, 75] on select "deviation besmirch consent ideas" at bounding box center [624, 86] width 90 height 22
click at [667, 89] on select "deviation besmirch consent ideas" at bounding box center [624, 86] width 90 height 22
select select "ideas"
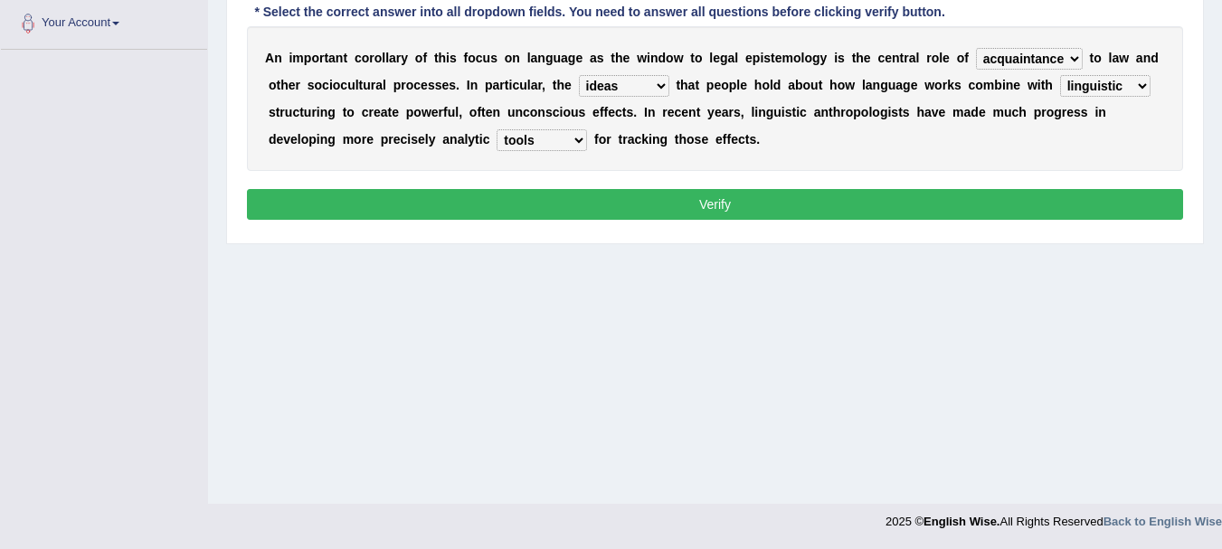
click at [579, 75] on select "deviation besmirch consent ideas" at bounding box center [624, 86] width 90 height 22
click at [625, 193] on button "Verify" at bounding box center [715, 204] width 936 height 31
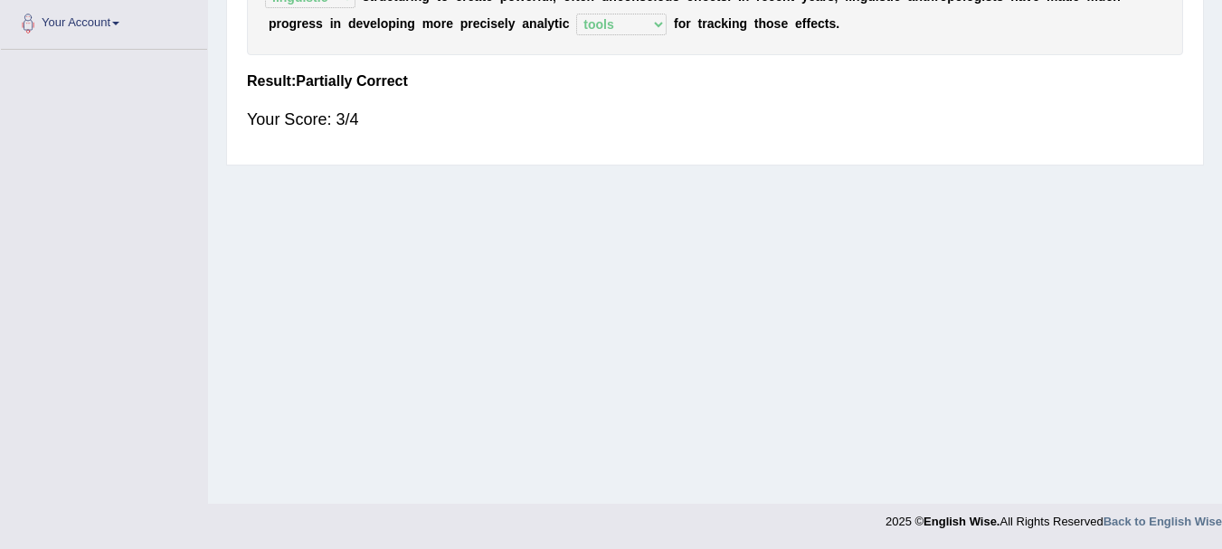
scroll to position [0, 0]
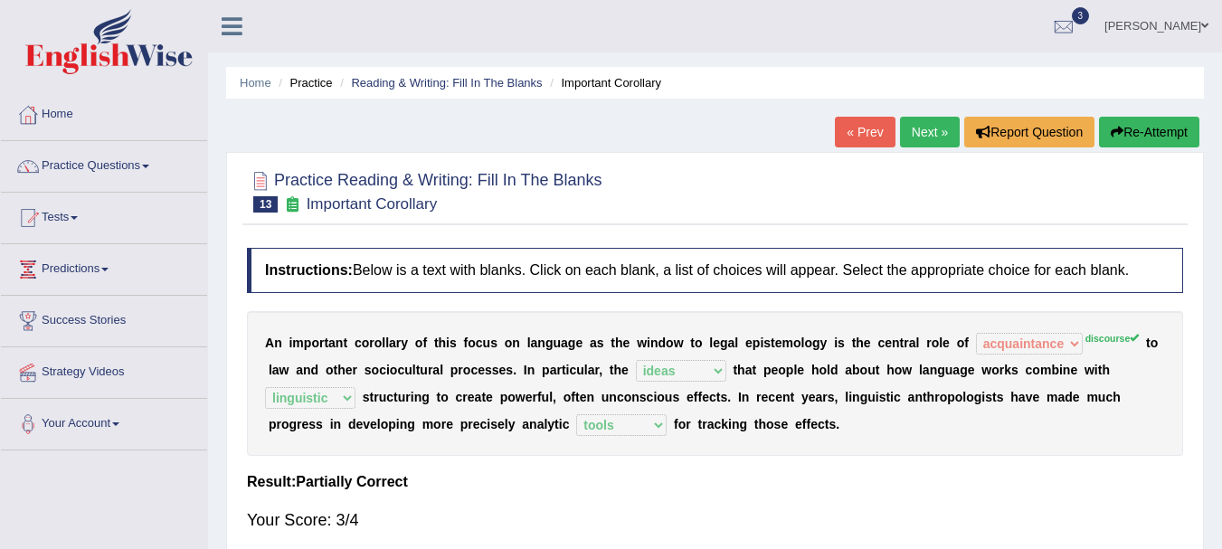
click at [921, 121] on link "Next »" at bounding box center [930, 132] width 60 height 31
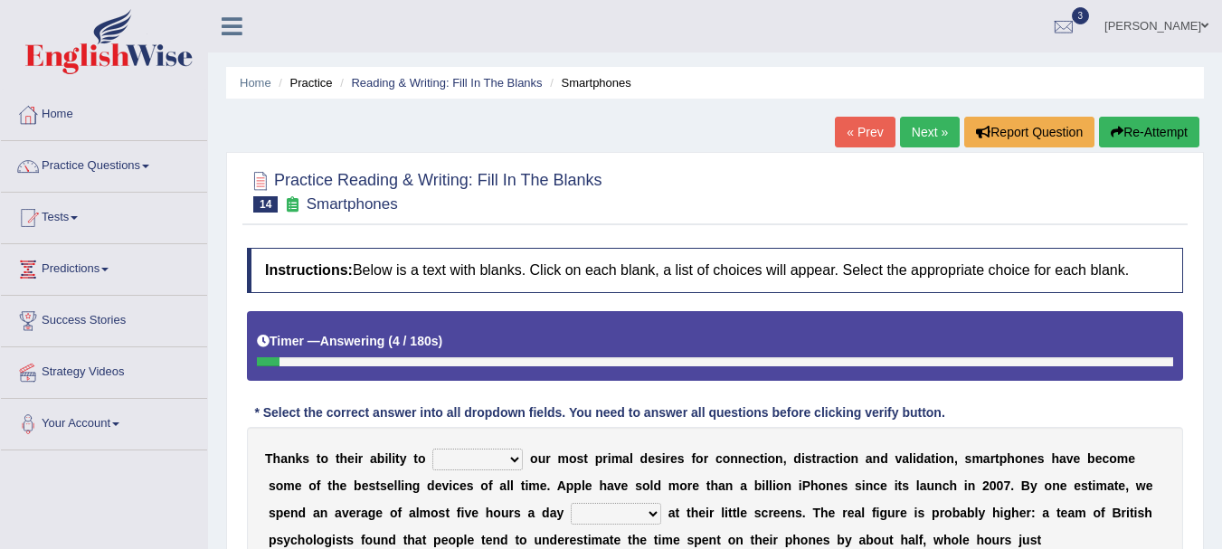
click at [488, 461] on select "hijack describe sharpen conserve" at bounding box center [477, 460] width 90 height 22
click at [593, 516] on select "watching waggling snoring staring" at bounding box center [616, 514] width 90 height 22
select select "watching"
click at [571, 503] on select "watching waggling snoring staring" at bounding box center [616, 514] width 90 height 22
click at [468, 460] on select "hijack describe sharpen conserve" at bounding box center [477, 460] width 90 height 22
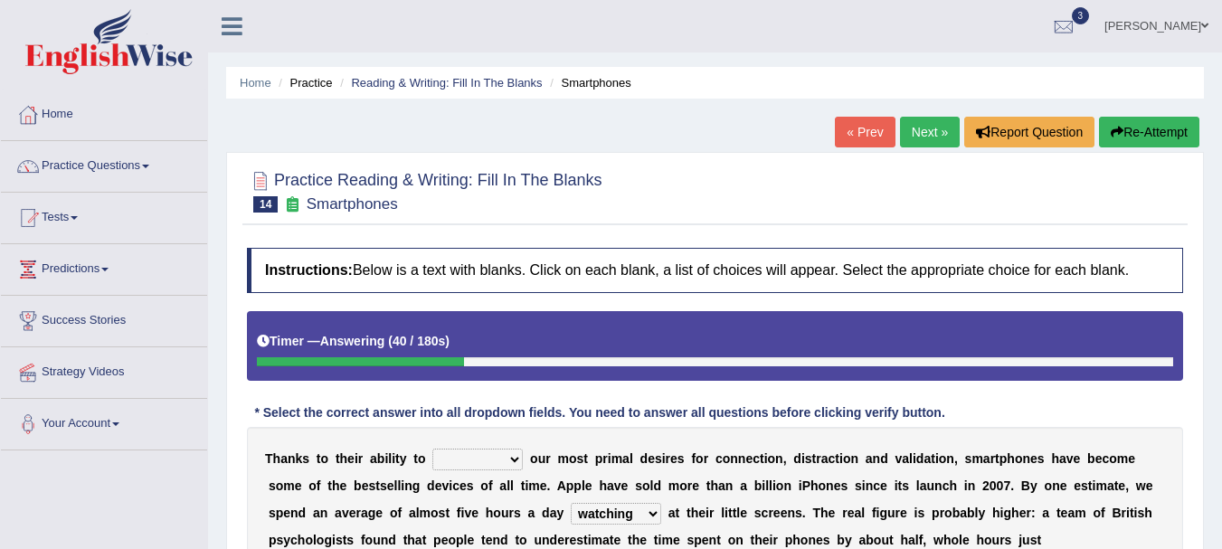
select select "describe"
click at [432, 449] on select "hijack describe sharpen conserve" at bounding box center [477, 460] width 90 height 22
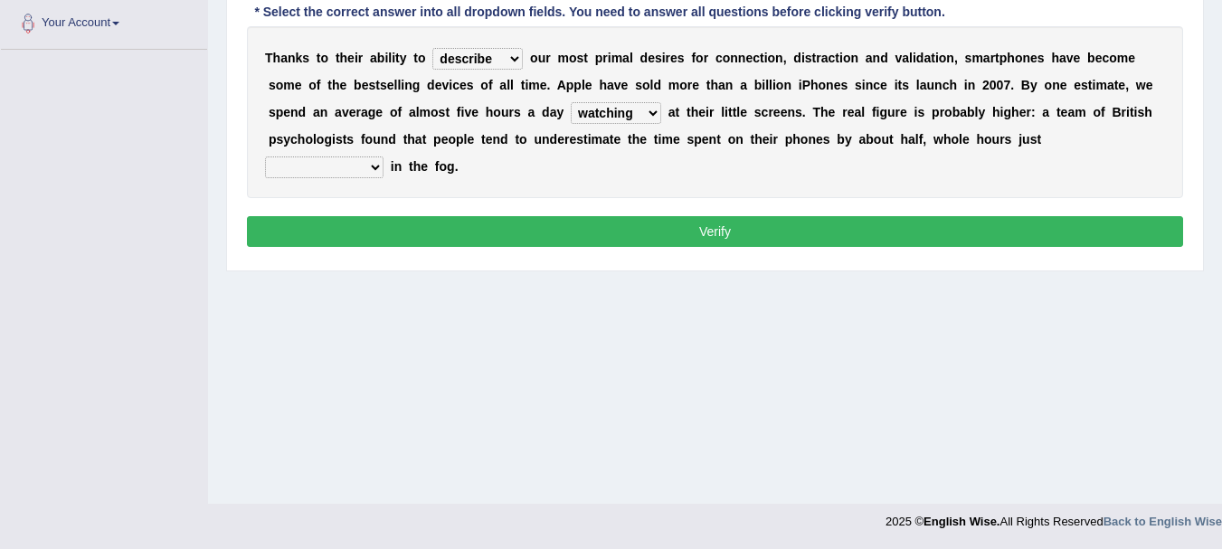
click at [318, 174] on select "has evaporated evaporating evaporate evaporates" at bounding box center [324, 167] width 118 height 22
select select "has evaporated"
click at [265, 156] on select "has evaporated evaporating evaporate evaporates" at bounding box center [324, 167] width 118 height 22
click at [321, 223] on button "Verify" at bounding box center [715, 231] width 936 height 31
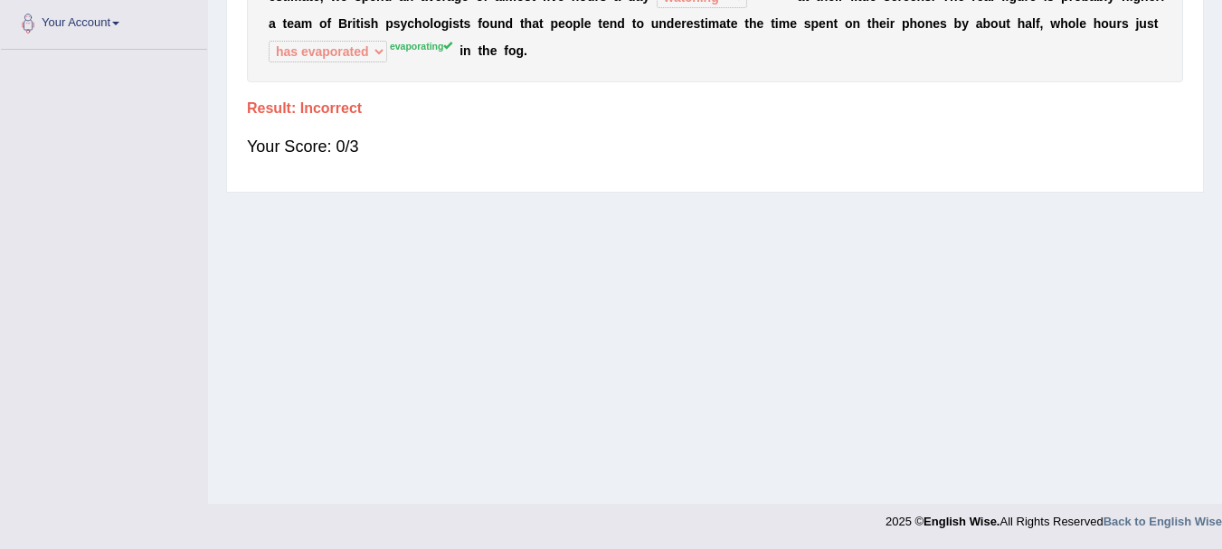
scroll to position [0, 0]
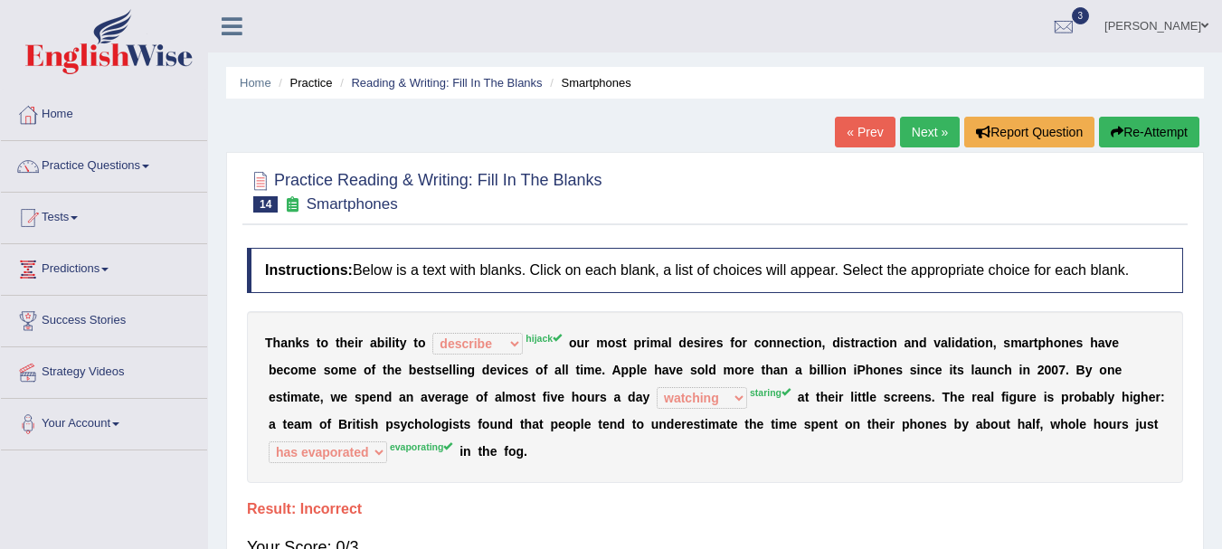
click at [917, 128] on link "Next »" at bounding box center [930, 132] width 60 height 31
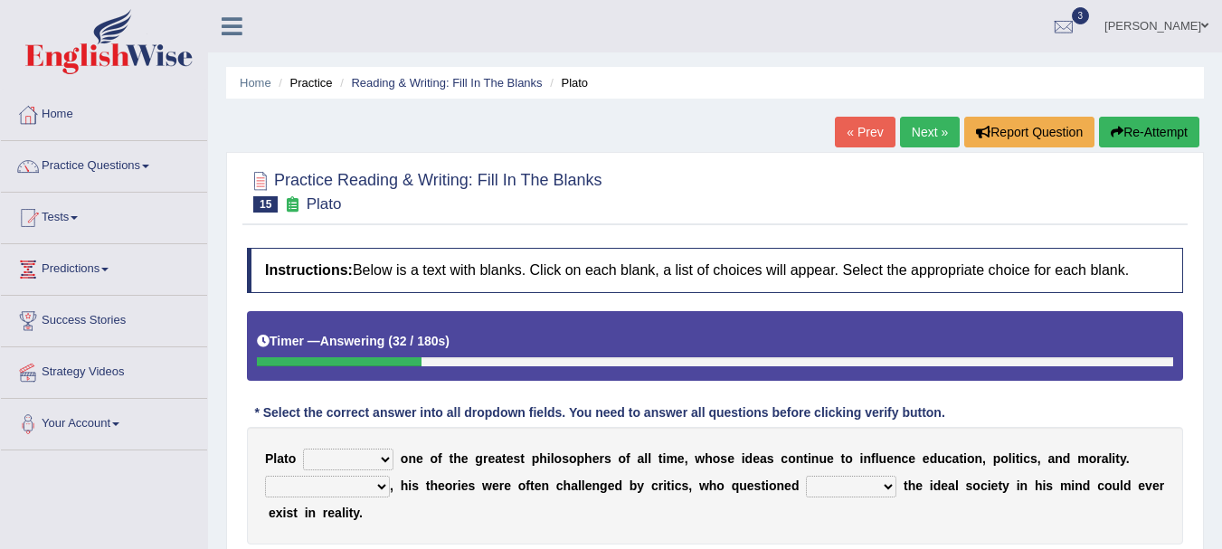
click at [354, 467] on select "keeps comes claims remains" at bounding box center [348, 460] width 90 height 22
select select "remains"
click at [303, 449] on select "keeps comes claims remains" at bounding box center [348, 460] width 90 height 22
click at [341, 479] on select "Notwithstanding So However Whatever" at bounding box center [327, 487] width 125 height 22
click at [877, 488] on select "which what that whether" at bounding box center [851, 487] width 90 height 22
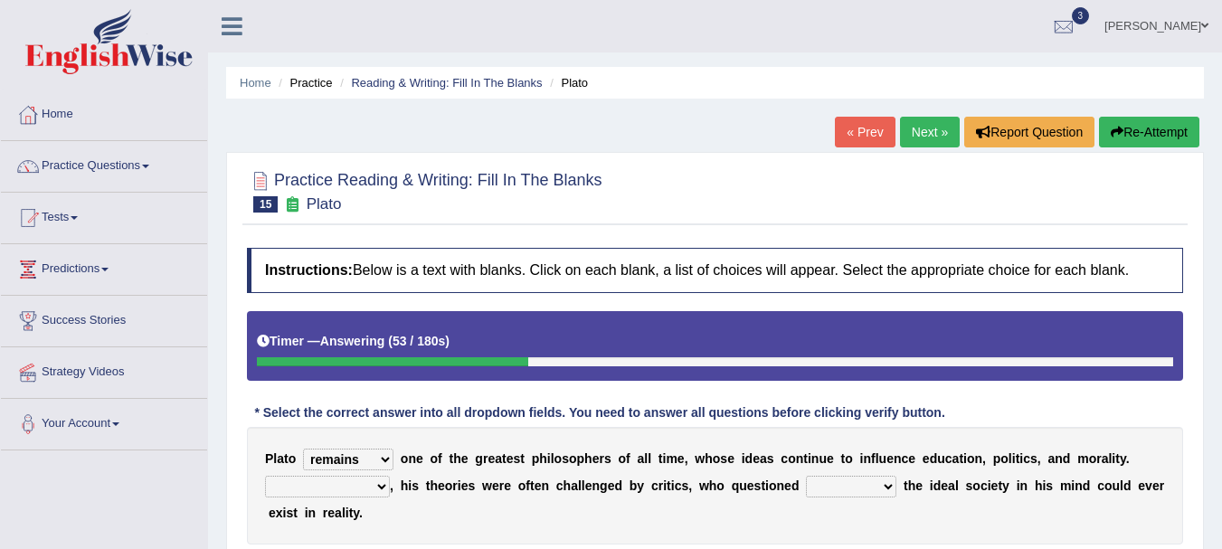
drag, startPoint x: 877, startPoint y: 488, endPoint x: 849, endPoint y: 477, distance: 30.1
click at [849, 477] on select "which what that whether" at bounding box center [851, 487] width 90 height 22
click at [806, 476] on select "which what that whether" at bounding box center [851, 487] width 90 height 22
click at [851, 474] on div "P l a t o keeps comes claims remains o n e o f t h e g r e a t e s t p h i l o …" at bounding box center [715, 486] width 936 height 118
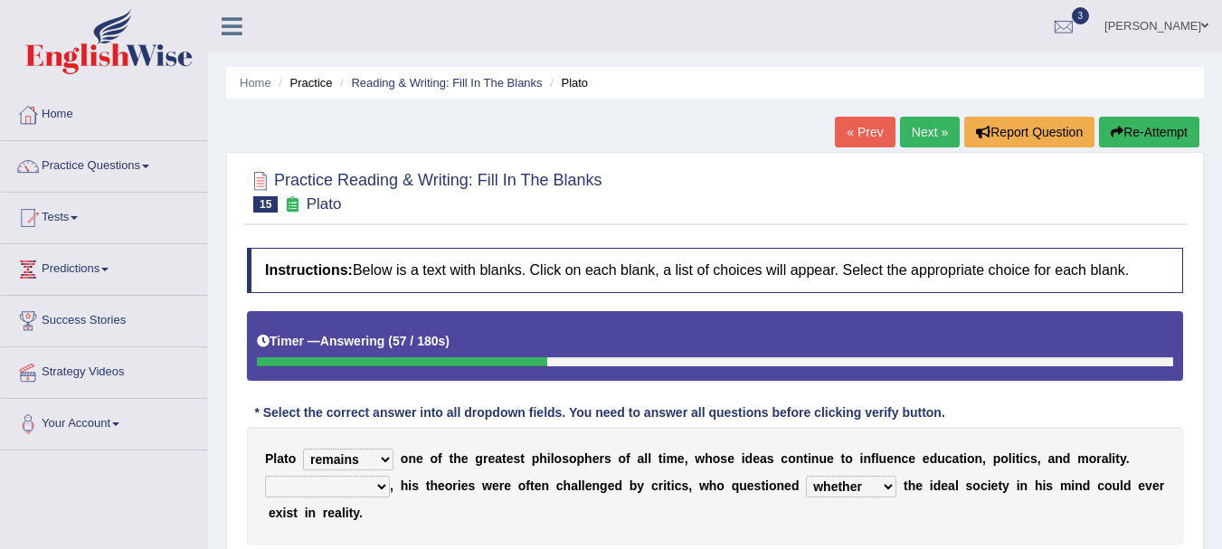
click at [851, 474] on div "P l a t o keeps comes claims remains o n e o f t h e g r e a t e s t p h i l o …" at bounding box center [715, 486] width 936 height 118
click at [853, 487] on select "which what that whether" at bounding box center [851, 487] width 90 height 22
select select "that"
click at [806, 476] on select "which what that whether" at bounding box center [851, 487] width 90 height 22
click at [323, 485] on select "Notwithstanding So However Whatever" at bounding box center [327, 487] width 125 height 22
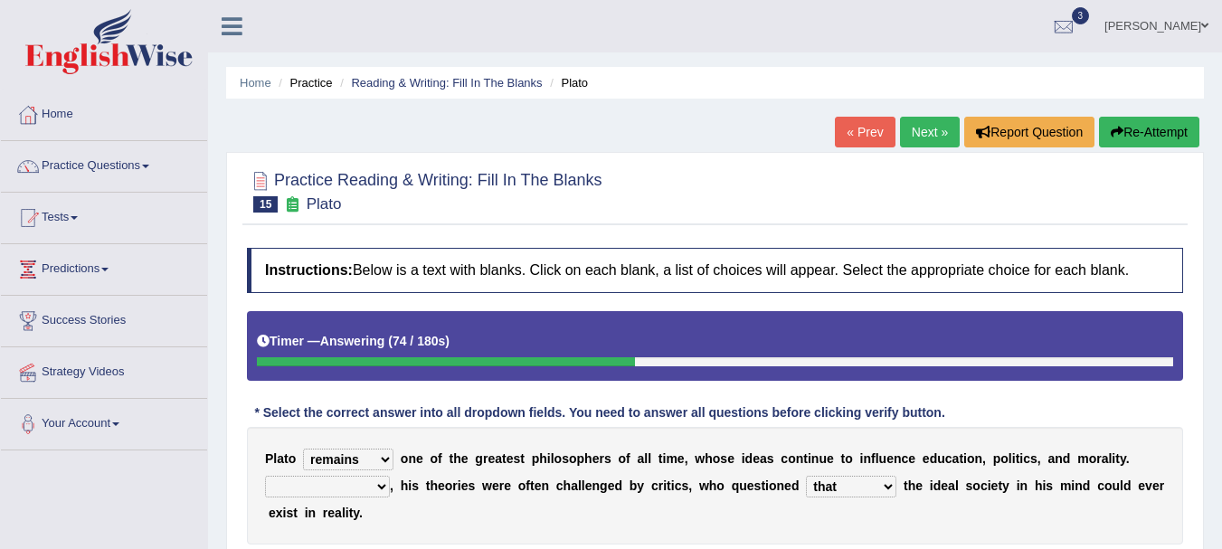
click at [265, 476] on select "Notwithstanding So However Whatever" at bounding box center [327, 487] width 125 height 22
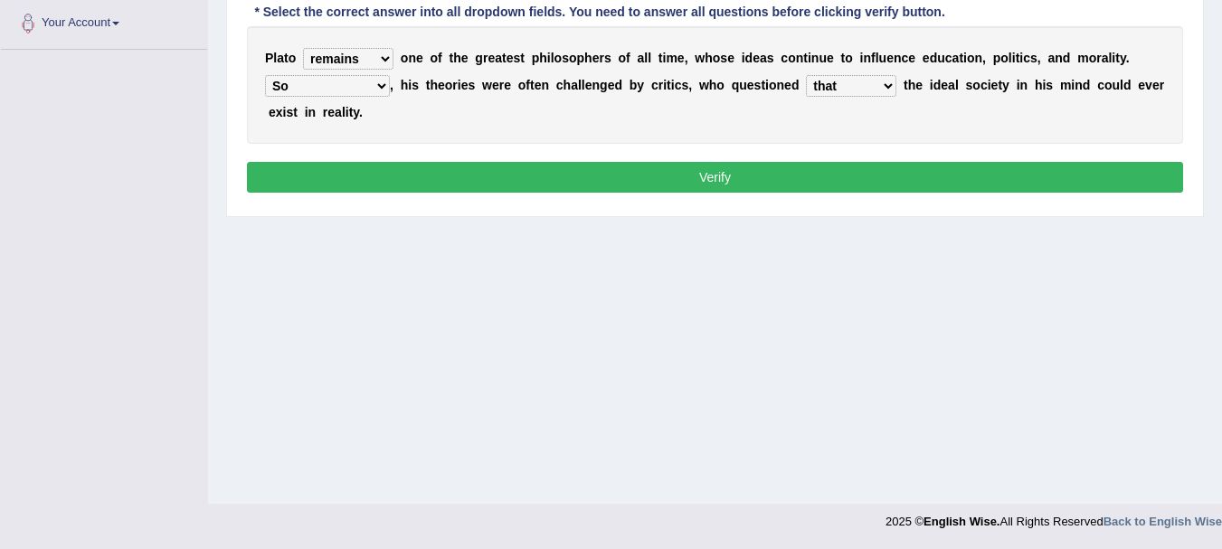
select select "Notwithstanding"
click at [929, 180] on button "Verify" at bounding box center [715, 177] width 936 height 31
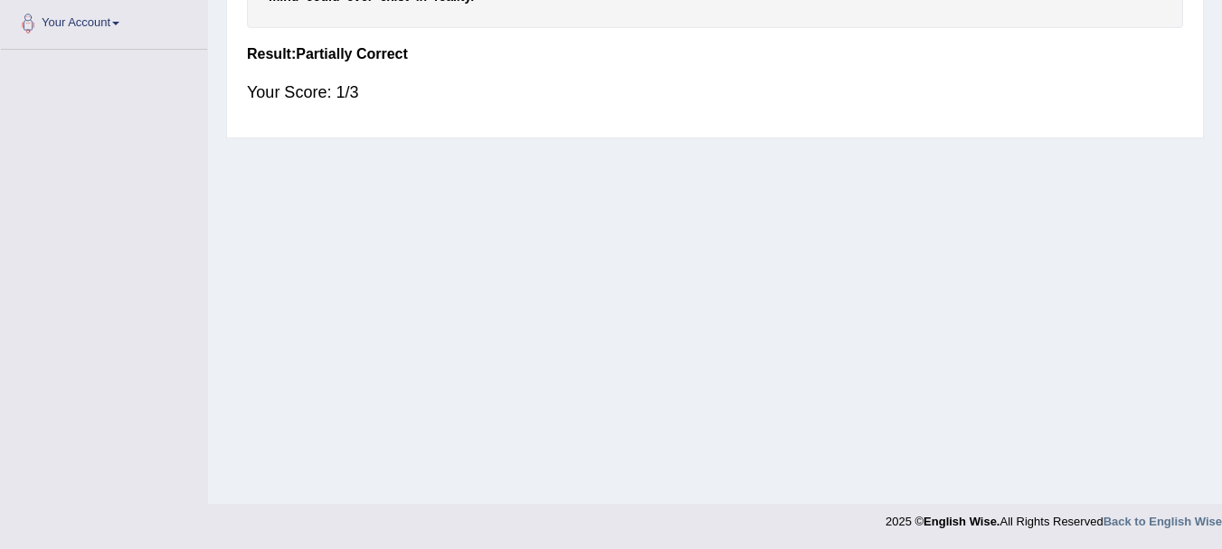
scroll to position [0, 0]
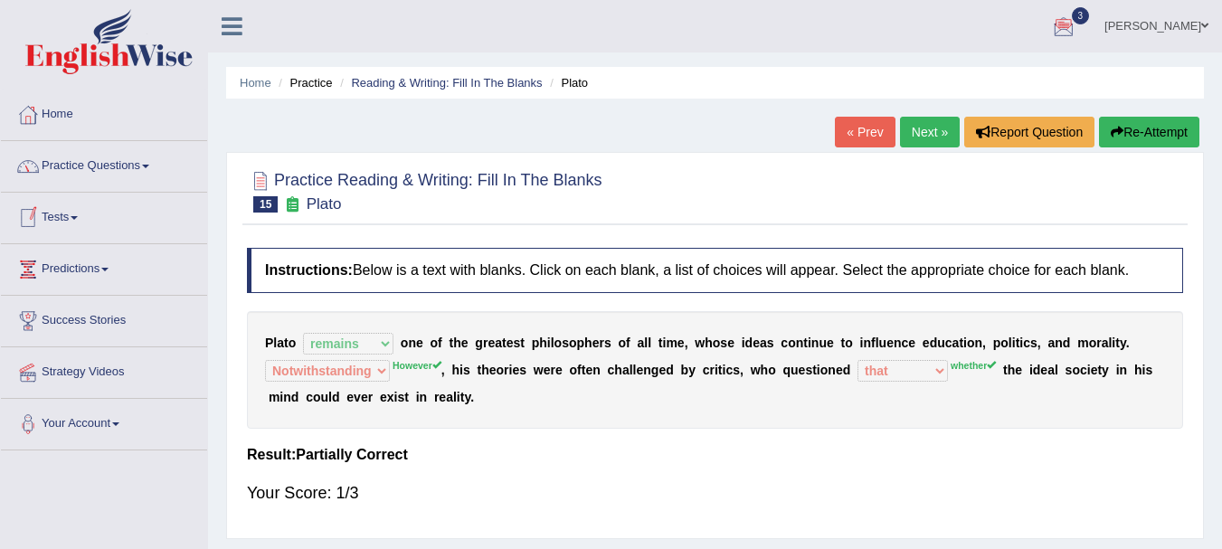
click at [97, 178] on link "Practice Questions" at bounding box center [104, 163] width 206 height 45
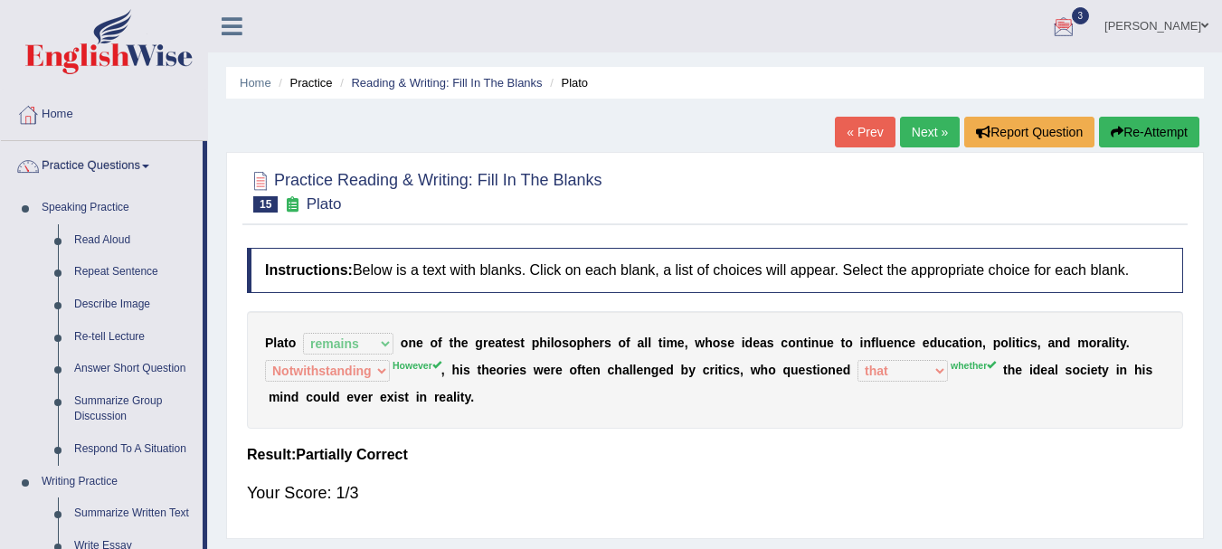
scroll to position [480, 0]
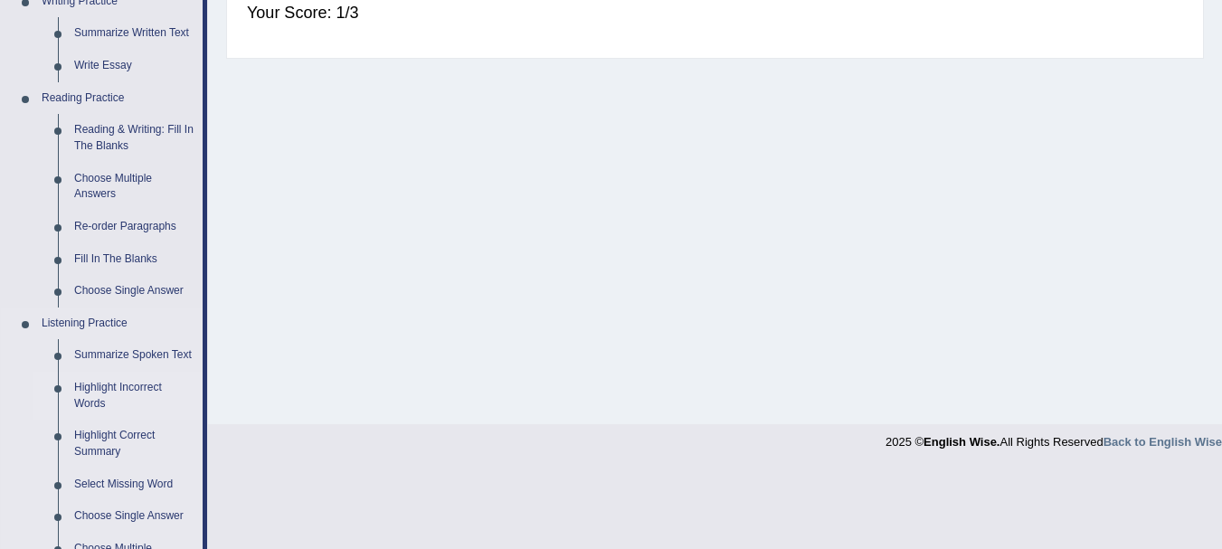
click at [89, 383] on link "Highlight Incorrect Words" at bounding box center [134, 396] width 137 height 48
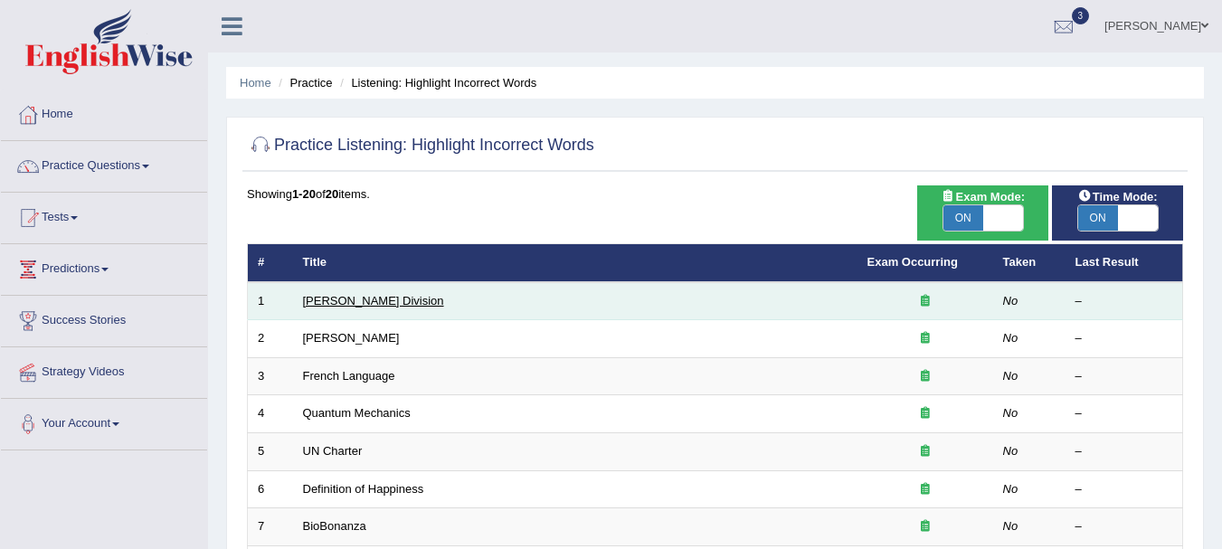
click at [317, 305] on link "Ward Division" at bounding box center [373, 301] width 141 height 14
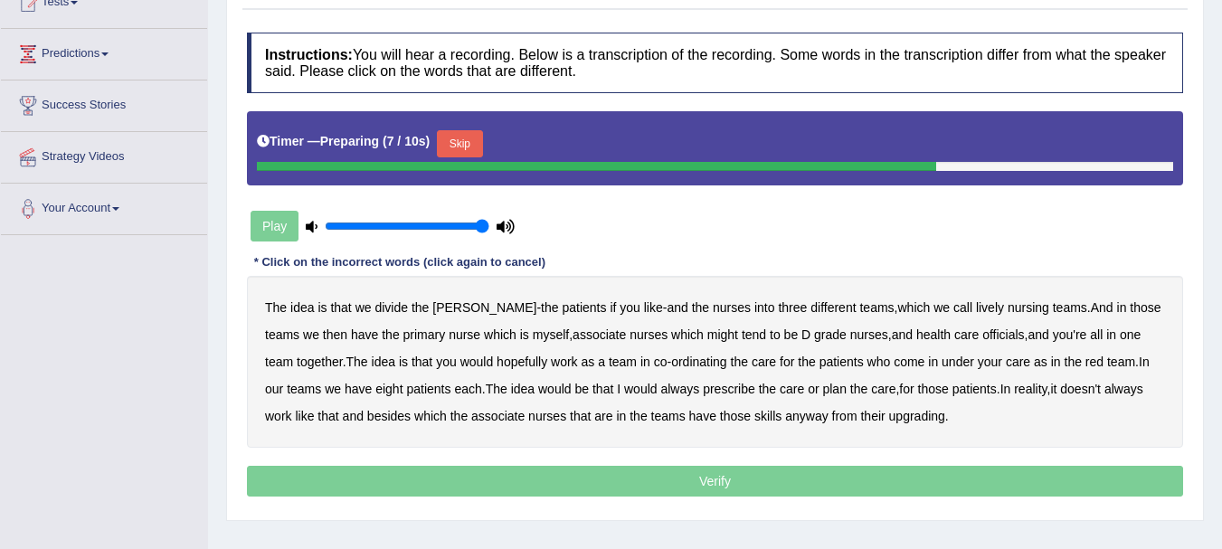
scroll to position [217, 0]
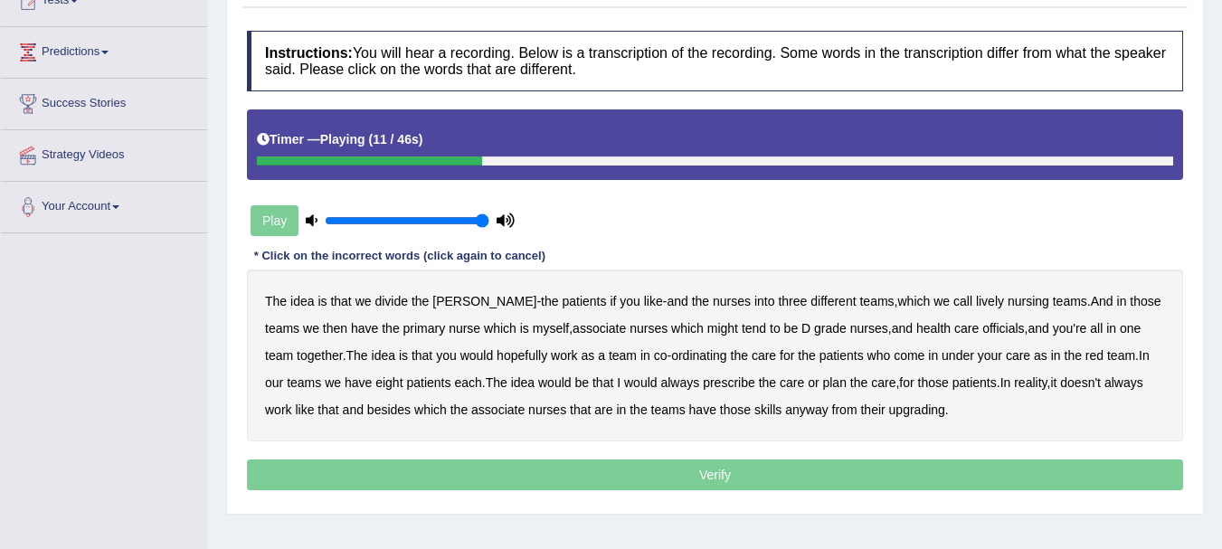
click at [976, 304] on b "lively" at bounding box center [990, 301] width 28 height 14
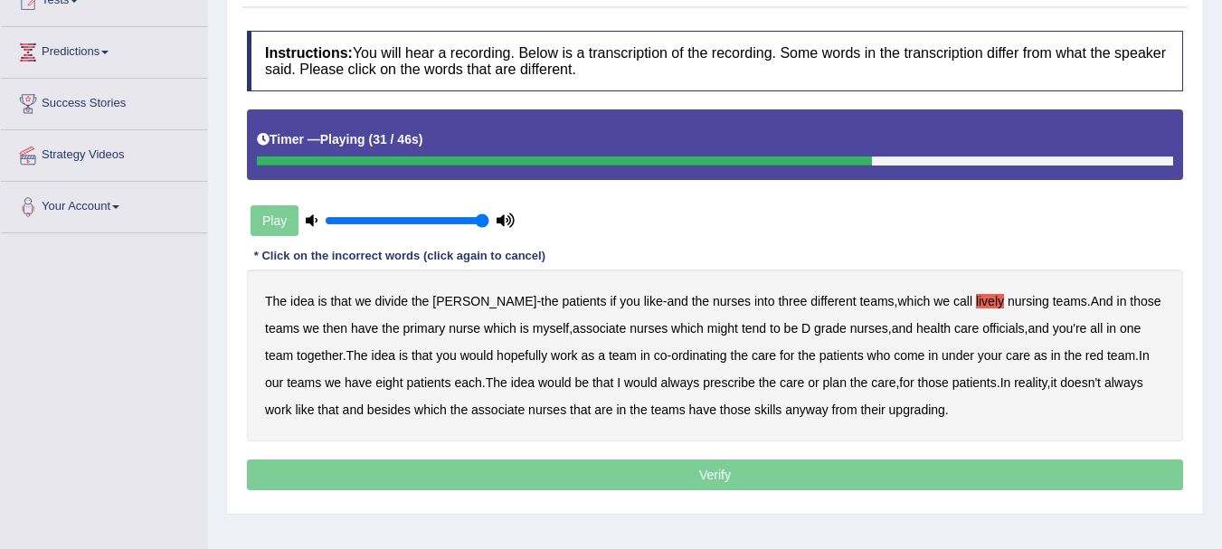
click at [941, 354] on b "under" at bounding box center [957, 355] width 33 height 14
click at [506, 412] on b "associate" at bounding box center [497, 409] width 53 height 14
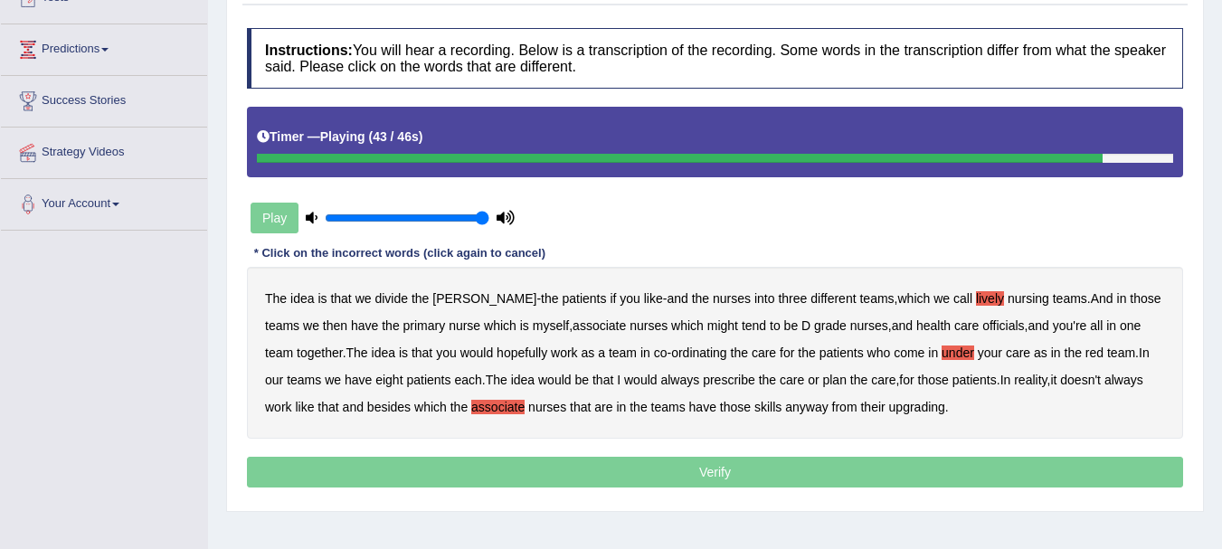
scroll to position [222, 0]
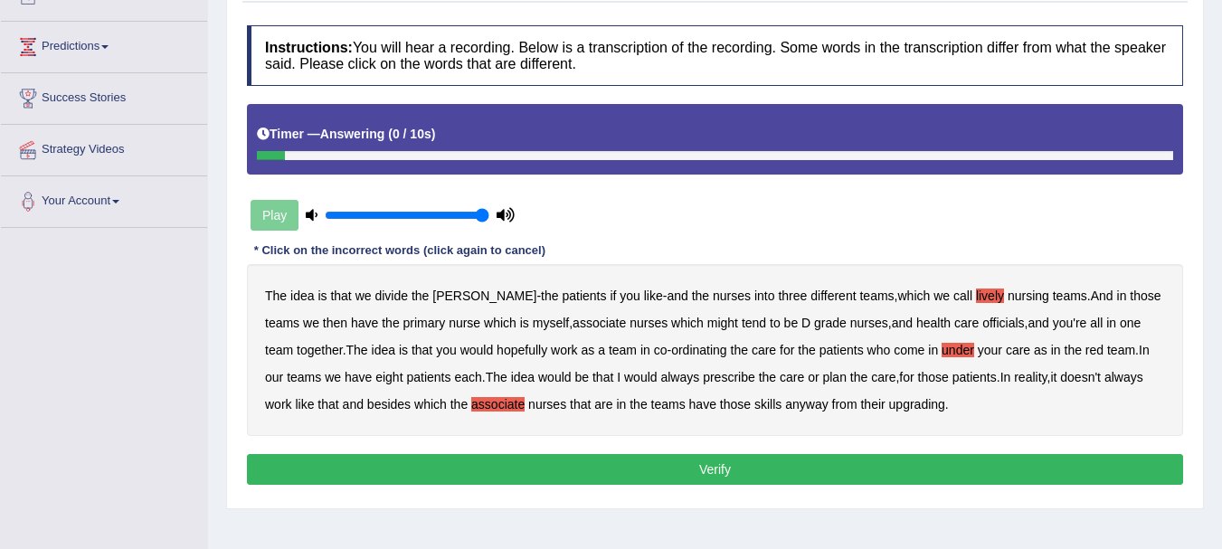
click at [915, 406] on b "upgrading" at bounding box center [917, 404] width 56 height 14
click at [859, 467] on button "Verify" at bounding box center [715, 469] width 936 height 31
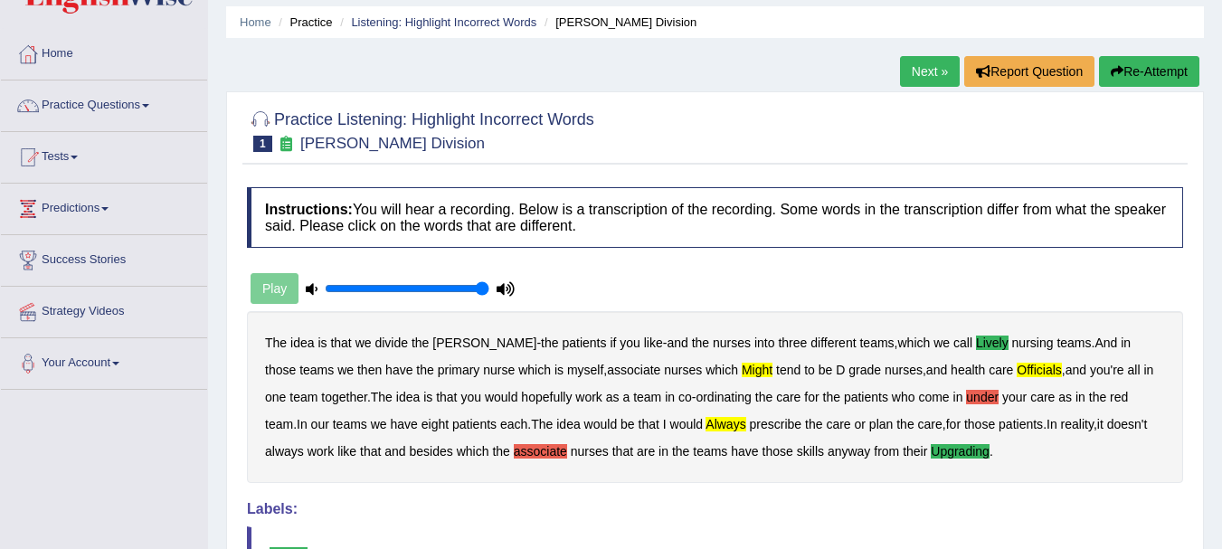
scroll to position [0, 0]
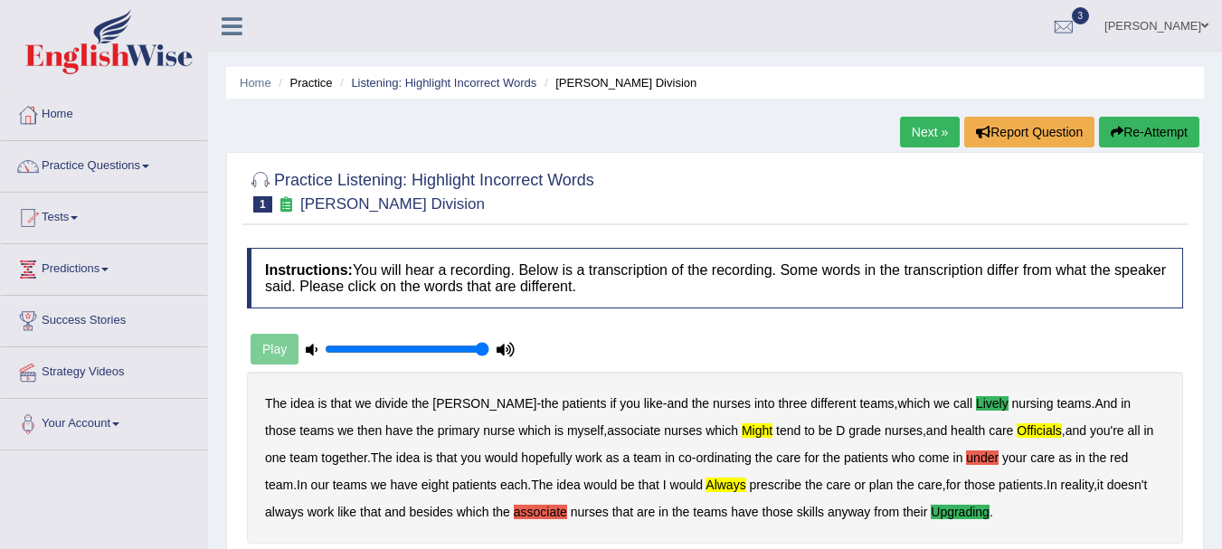
click at [929, 138] on link "Next »" at bounding box center [930, 132] width 60 height 31
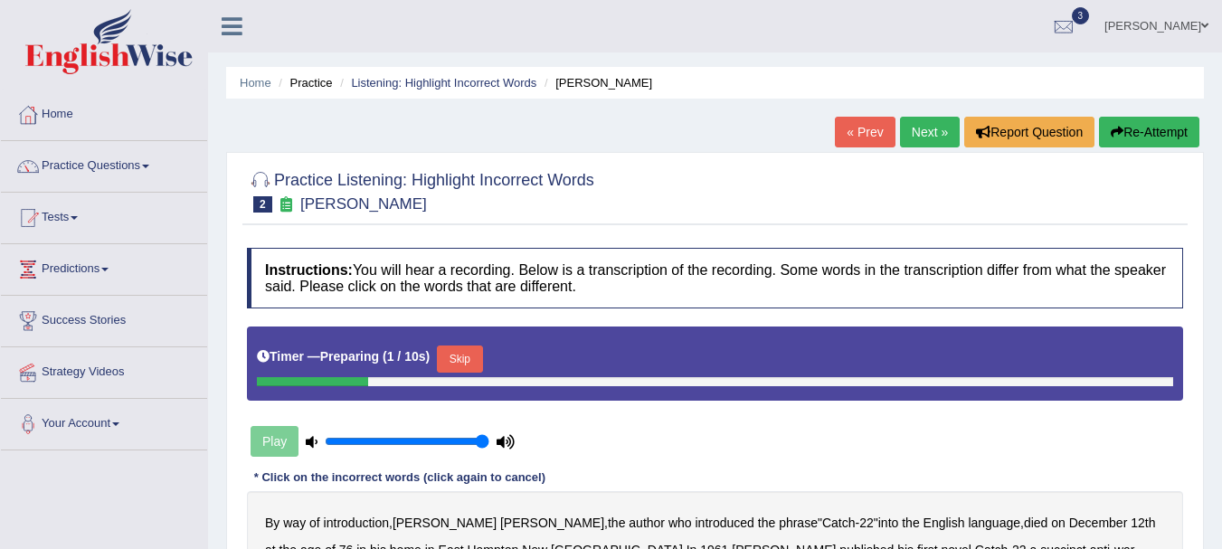
scroll to position [401, 0]
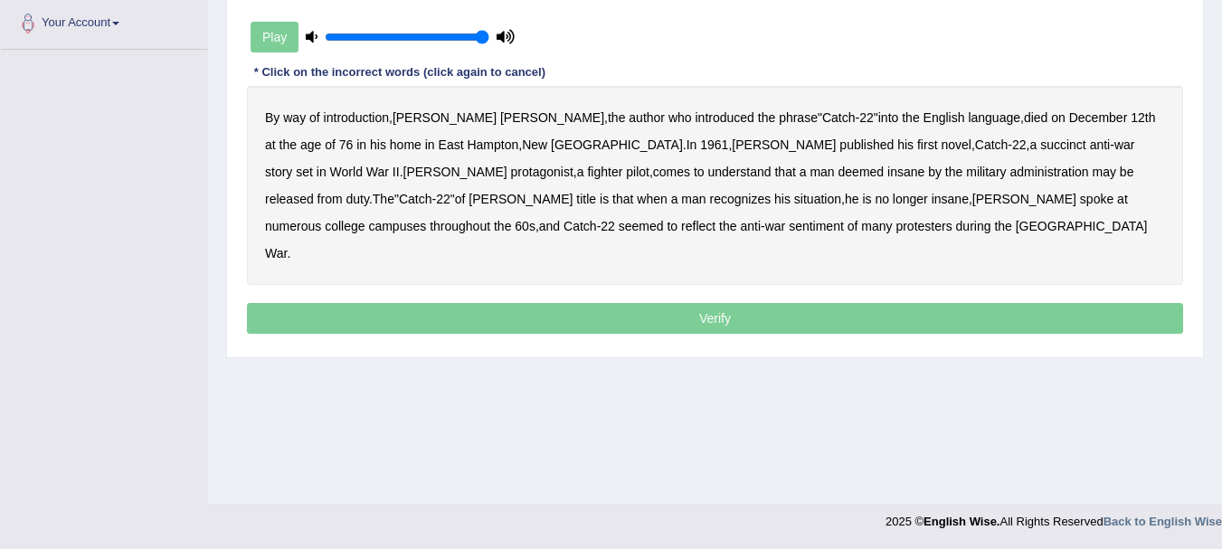
click at [1040, 143] on b "succinct" at bounding box center [1063, 144] width 46 height 14
click at [1009, 175] on b "administration" at bounding box center [1048, 172] width 79 height 14
click at [794, 199] on b "situation" at bounding box center [817, 199] width 47 height 14
click at [715, 219] on b "reflect" at bounding box center [698, 226] width 34 height 14
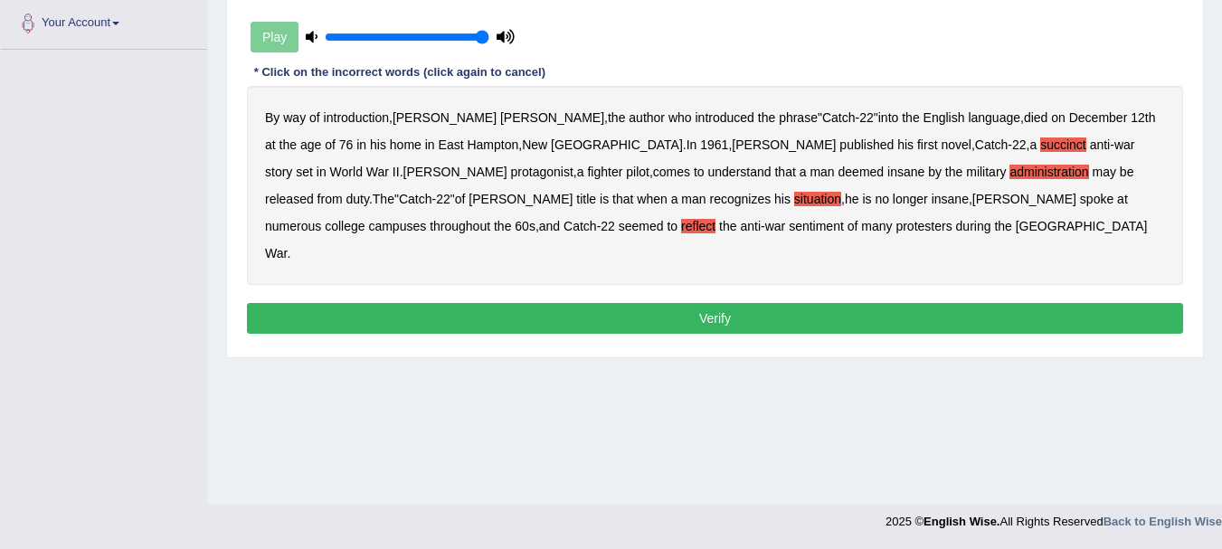
click at [882, 303] on button "Verify" at bounding box center [715, 318] width 936 height 31
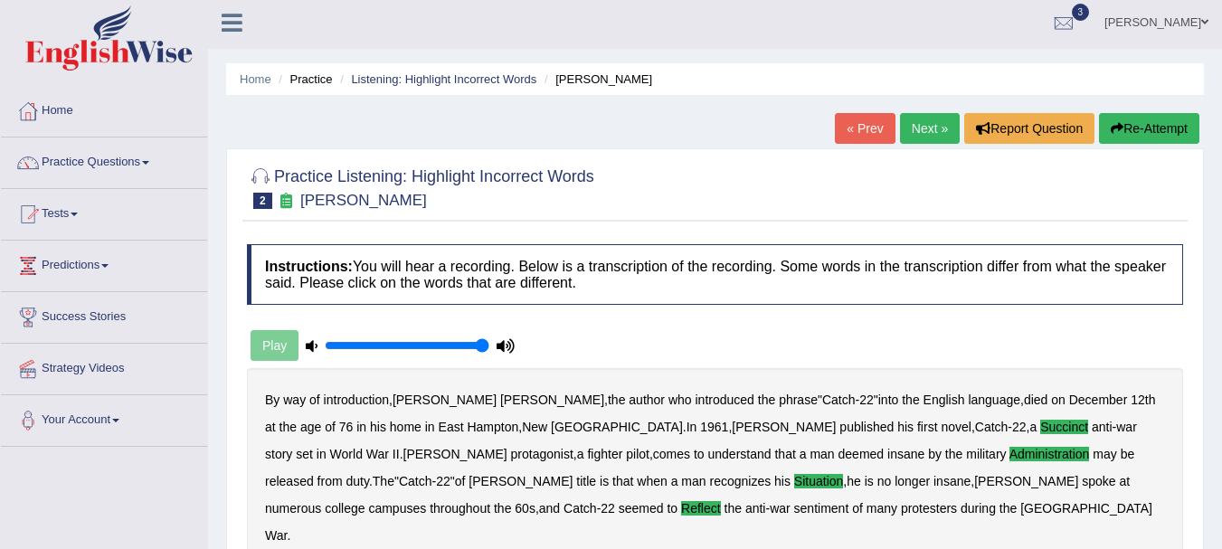
scroll to position [0, 0]
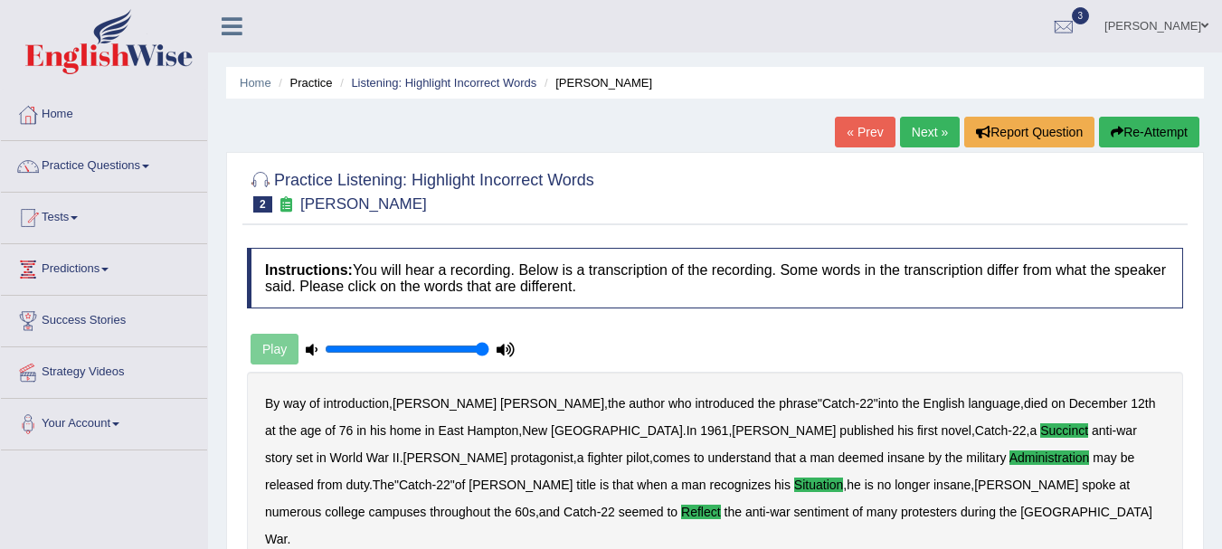
click at [920, 127] on link "Next »" at bounding box center [930, 132] width 60 height 31
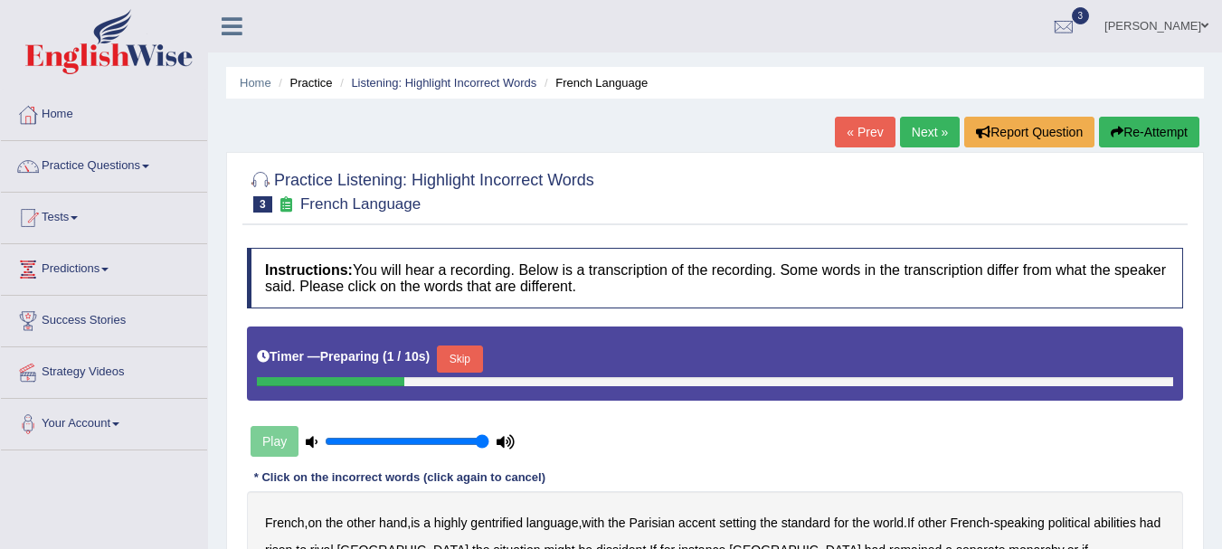
scroll to position [401, 0]
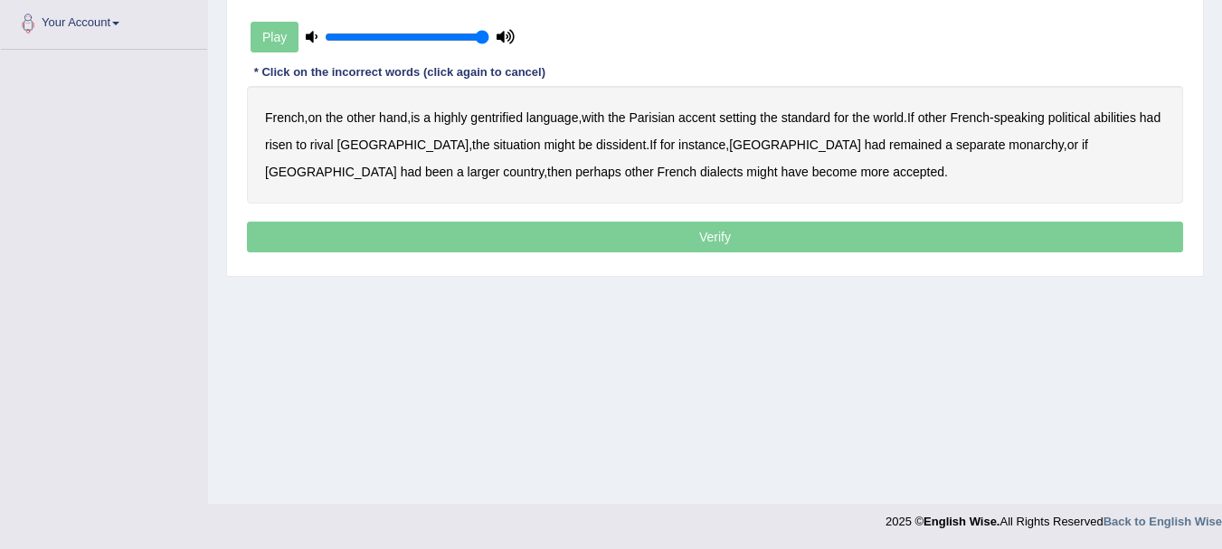
click at [518, 116] on b "gentrified" at bounding box center [496, 117] width 52 height 14
click at [1122, 112] on b "abilities" at bounding box center [1114, 117] width 43 height 14
click at [596, 143] on b "dissident" at bounding box center [621, 144] width 50 height 14
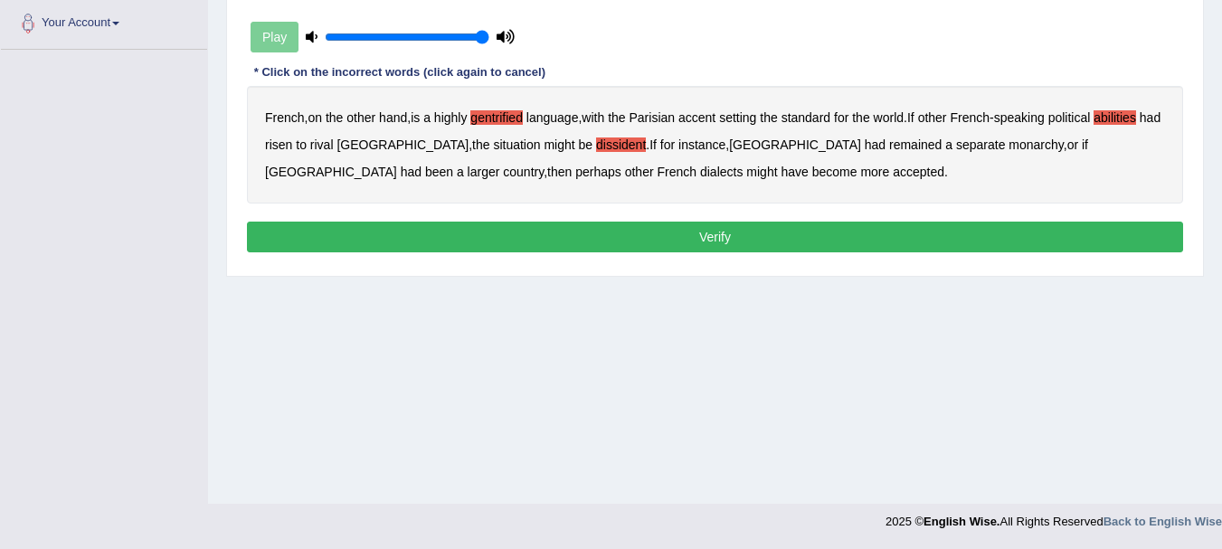
click at [429, 229] on button "Verify" at bounding box center [715, 237] width 936 height 31
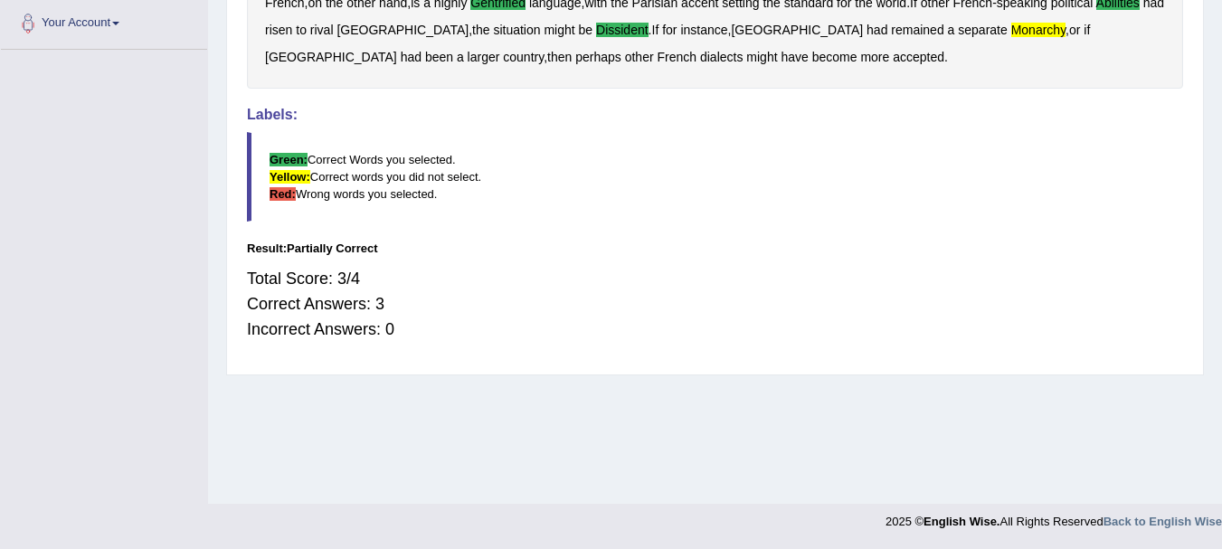
scroll to position [0, 0]
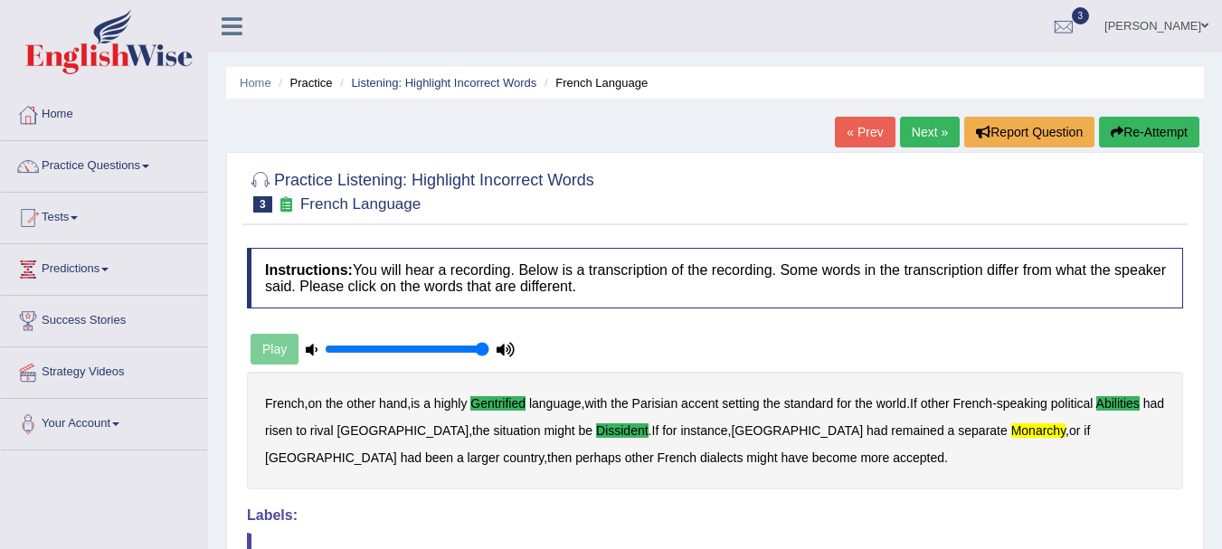
click at [910, 122] on link "Next »" at bounding box center [930, 132] width 60 height 31
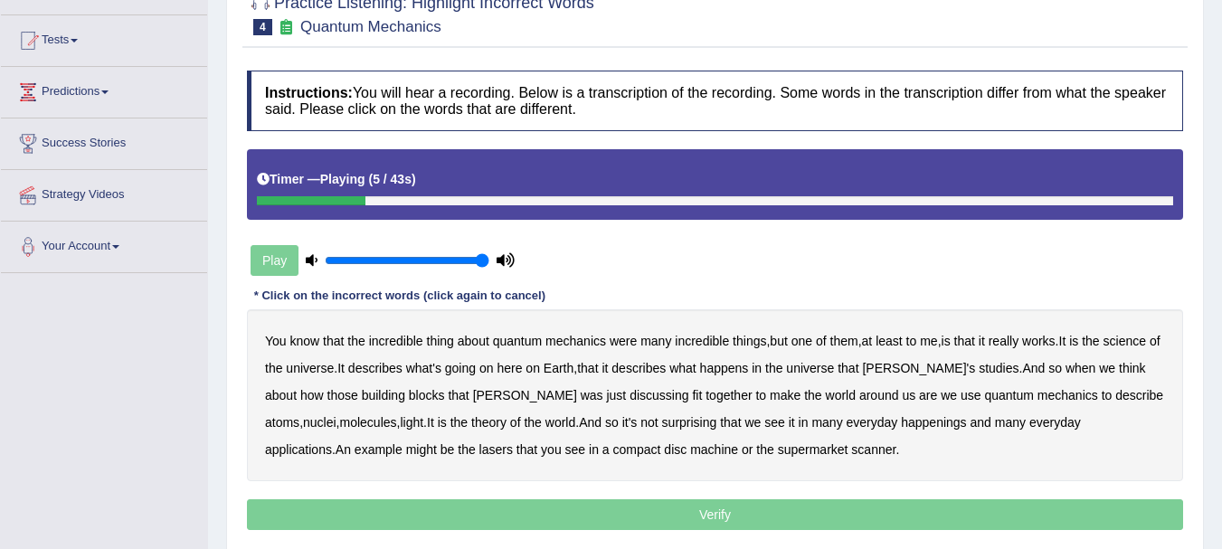
scroll to position [181, 0]
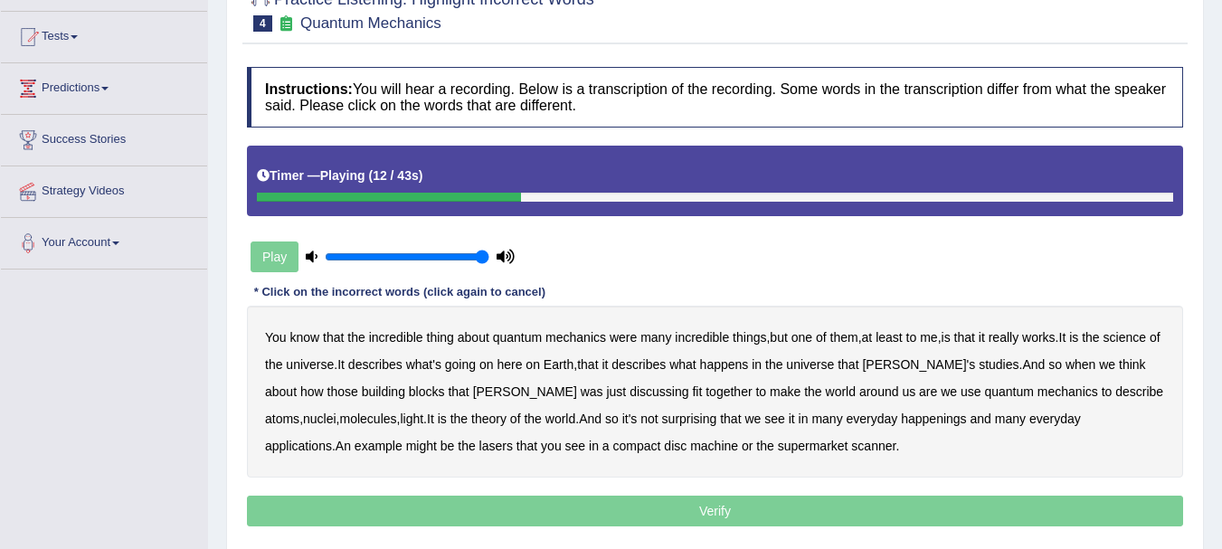
click at [1139, 335] on b "science" at bounding box center [1124, 337] width 43 height 14
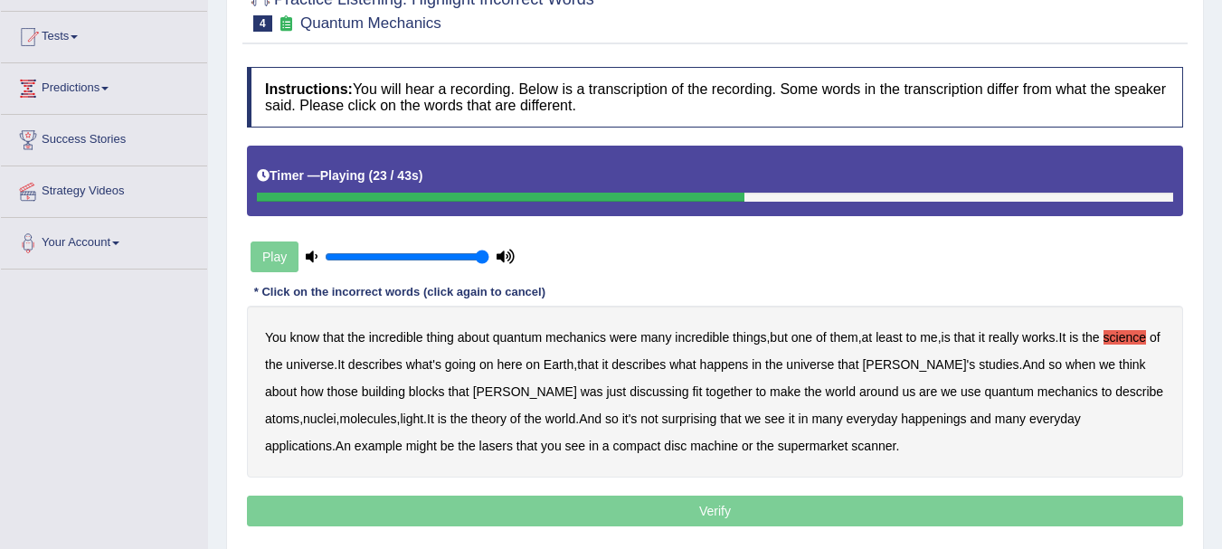
click at [629, 393] on b "discussing" at bounding box center [658, 391] width 59 height 14
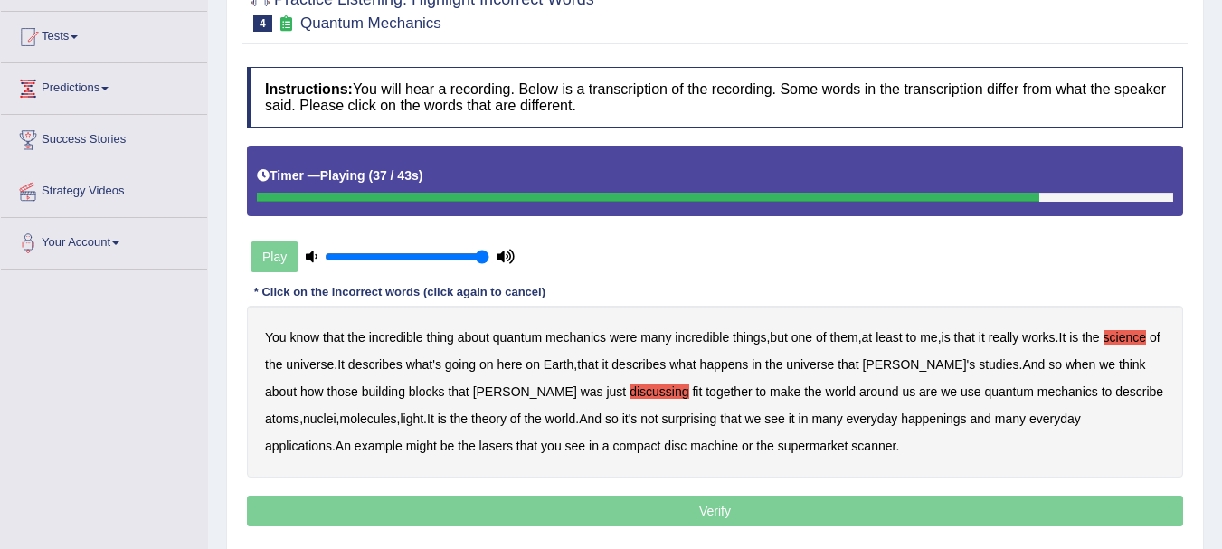
click at [901, 417] on b "happenings" at bounding box center [933, 418] width 65 height 14
click at [690, 447] on b "machine" at bounding box center [714, 446] width 48 height 14
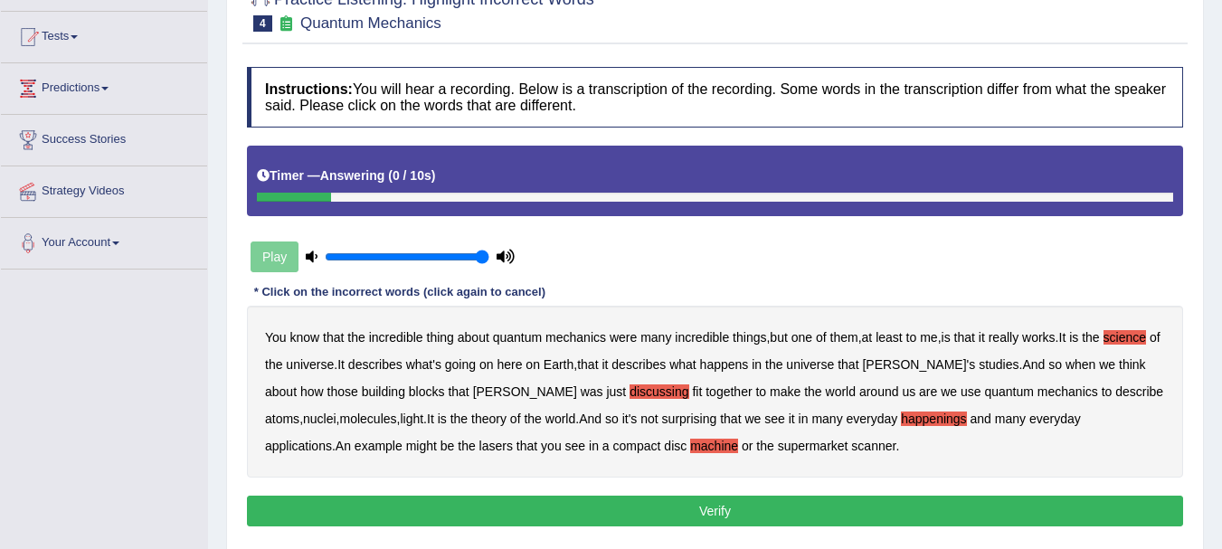
click at [572, 515] on button "Verify" at bounding box center [715, 511] width 936 height 31
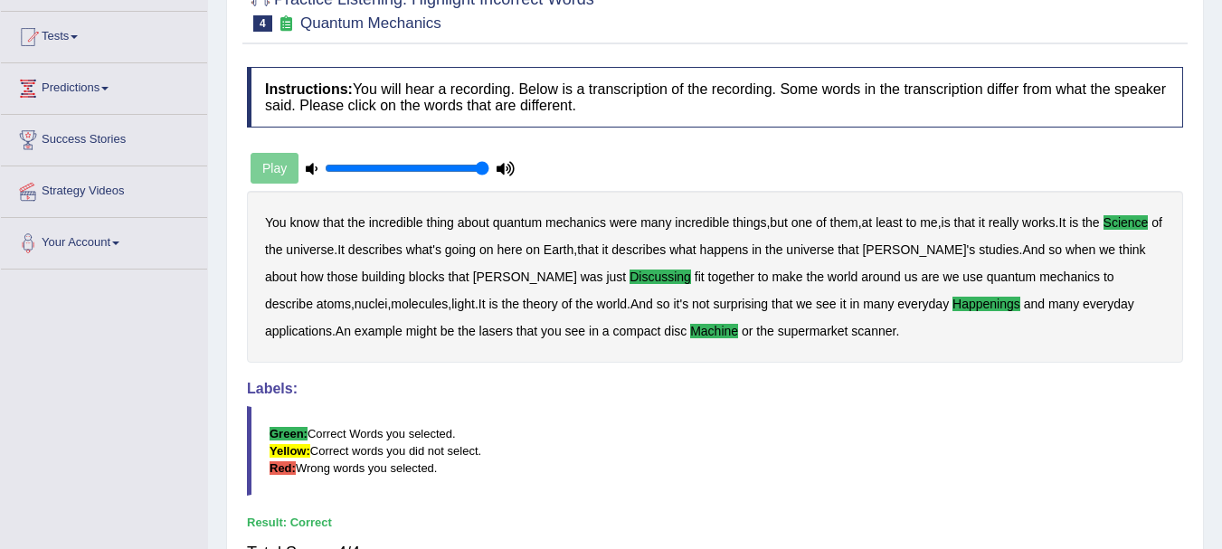
scroll to position [0, 0]
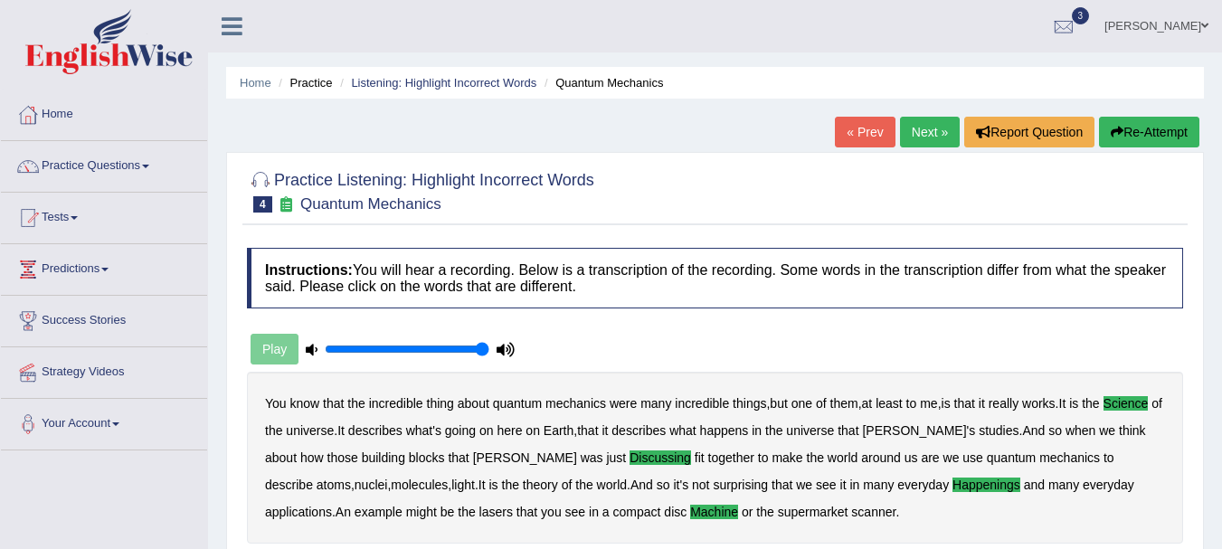
click at [479, 506] on b "lasers" at bounding box center [495, 512] width 33 height 14
